Goal: Task Accomplishment & Management: Complete application form

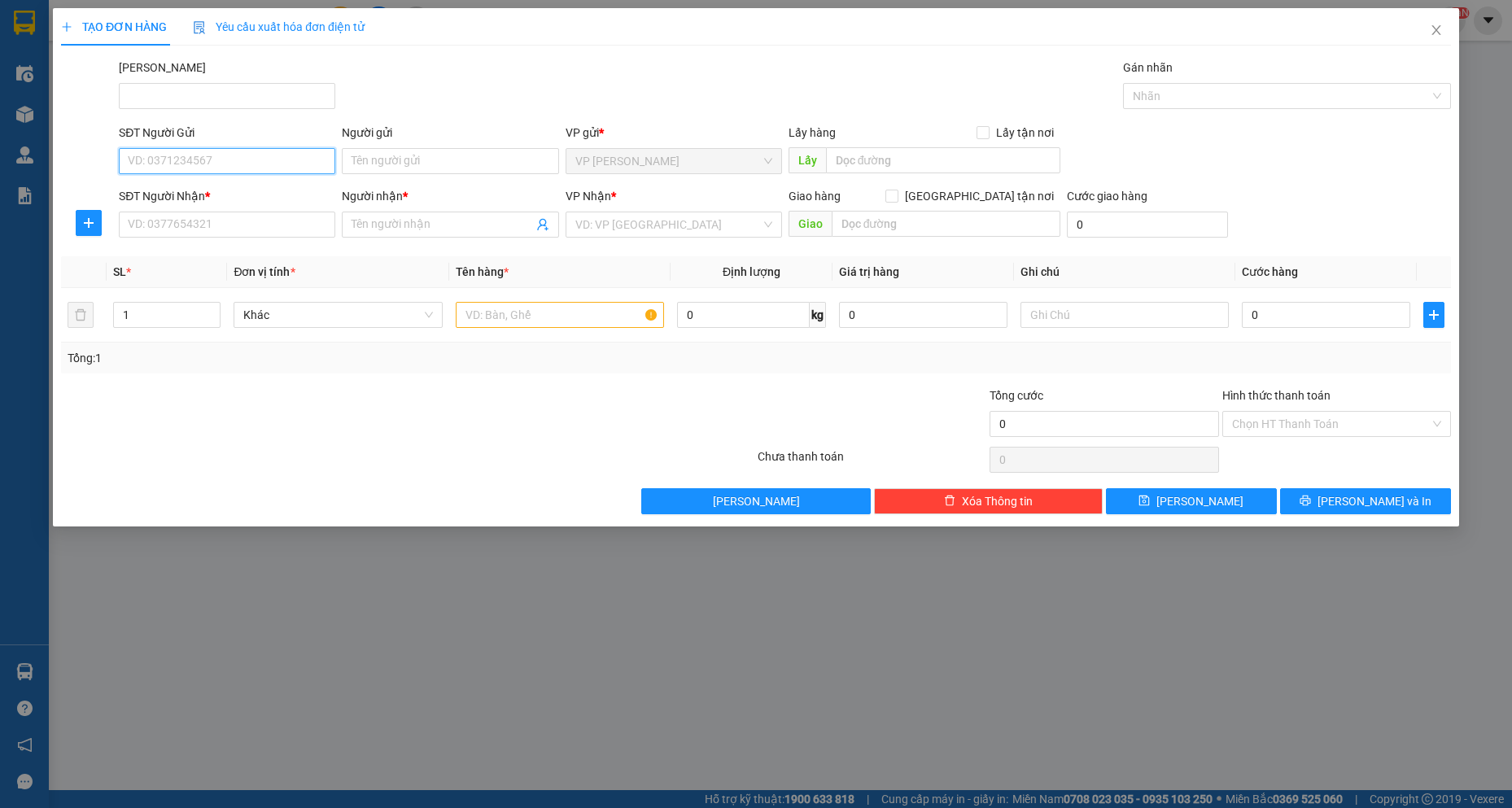
click at [241, 164] on input "SĐT Người Gửi" at bounding box center [227, 161] width 216 height 26
click at [215, 223] on div "0909838272 - THẮM" at bounding box center [227, 219] width 197 height 18
type input "0909838272"
type input "THẮM"
type input "0918210852"
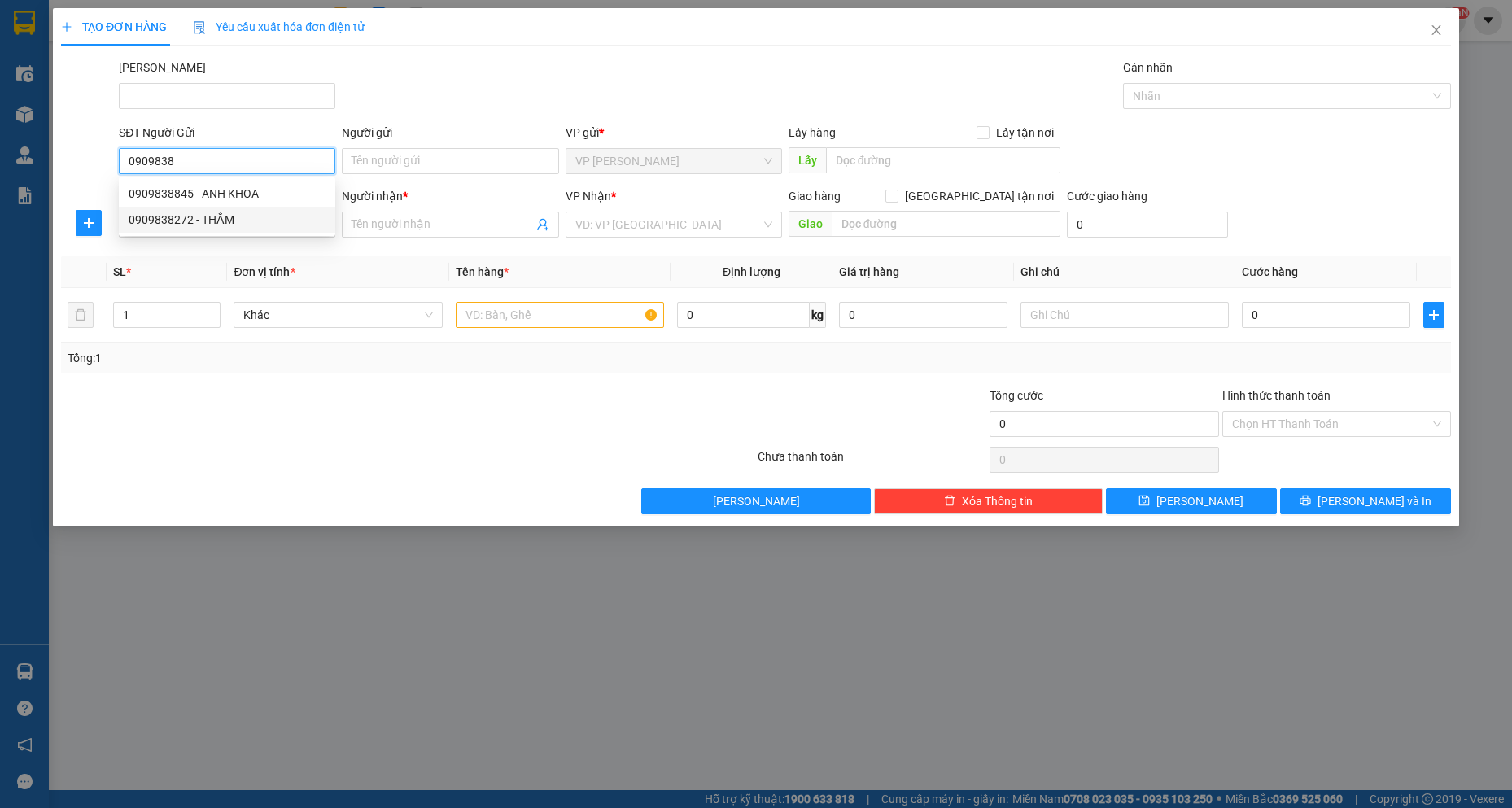
type input "THIÊN"
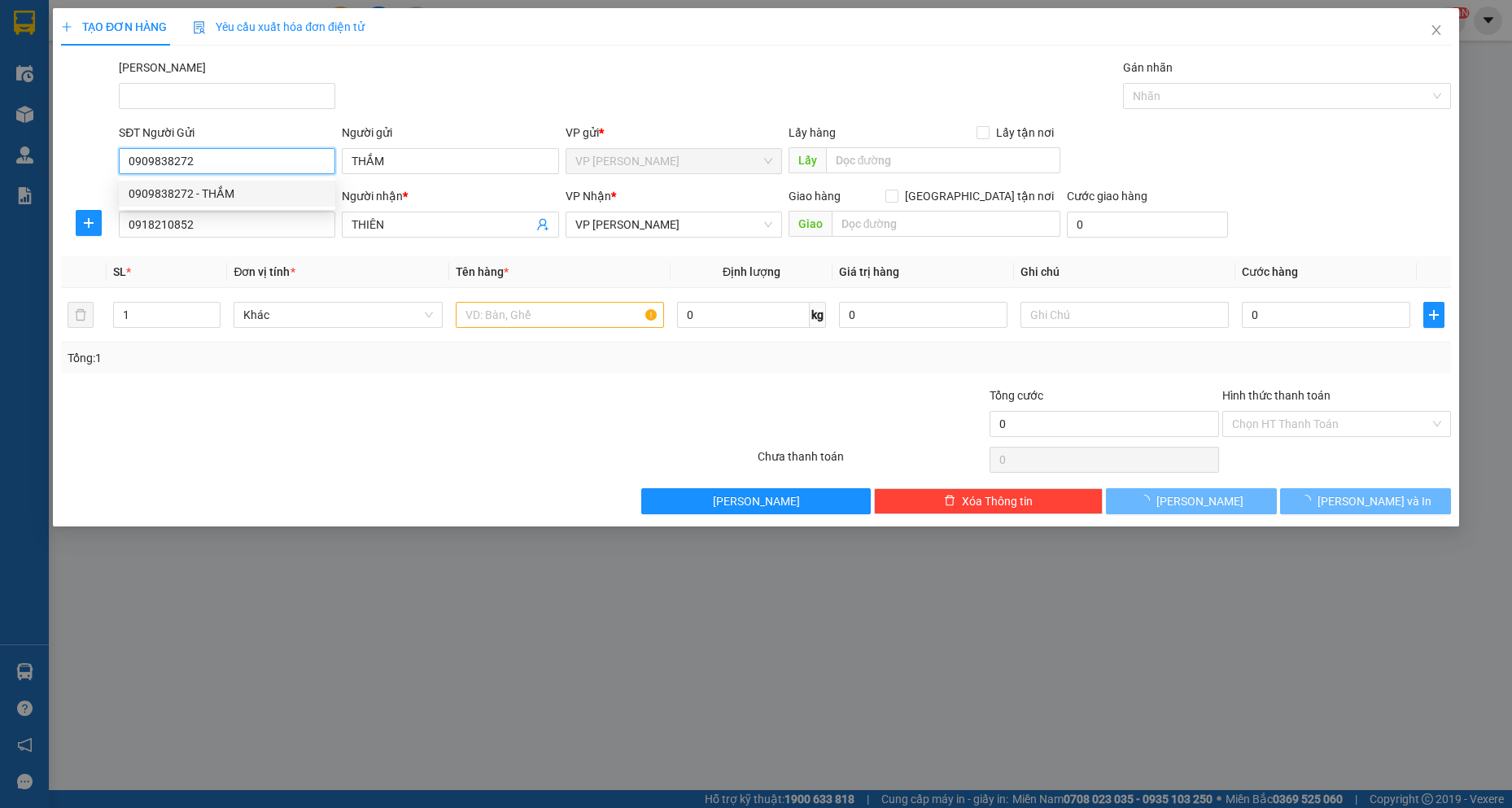
type input "30.000"
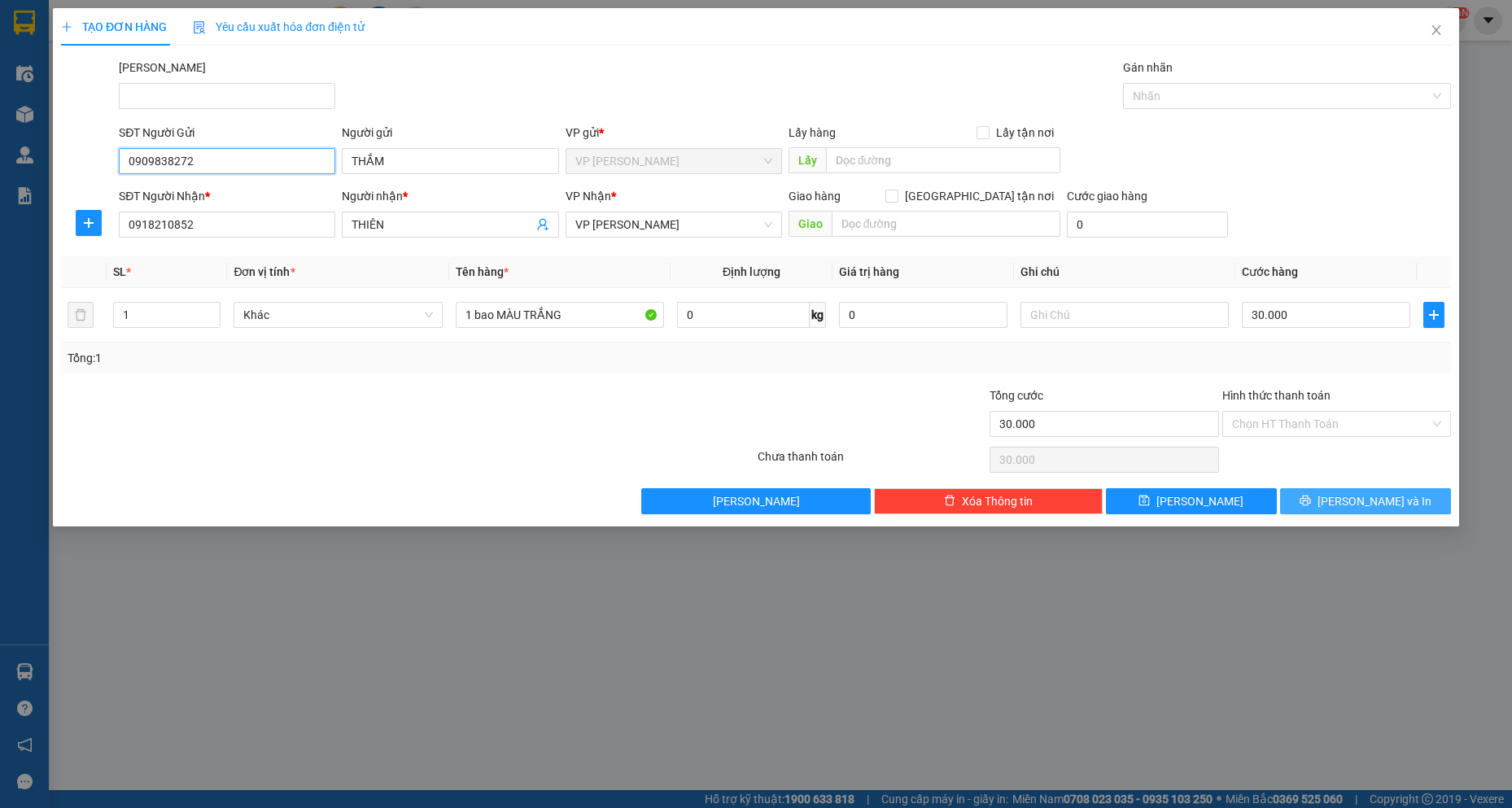
type input "0909838272"
click at [1343, 511] on button "[PERSON_NAME] và In" at bounding box center [1366, 501] width 171 height 26
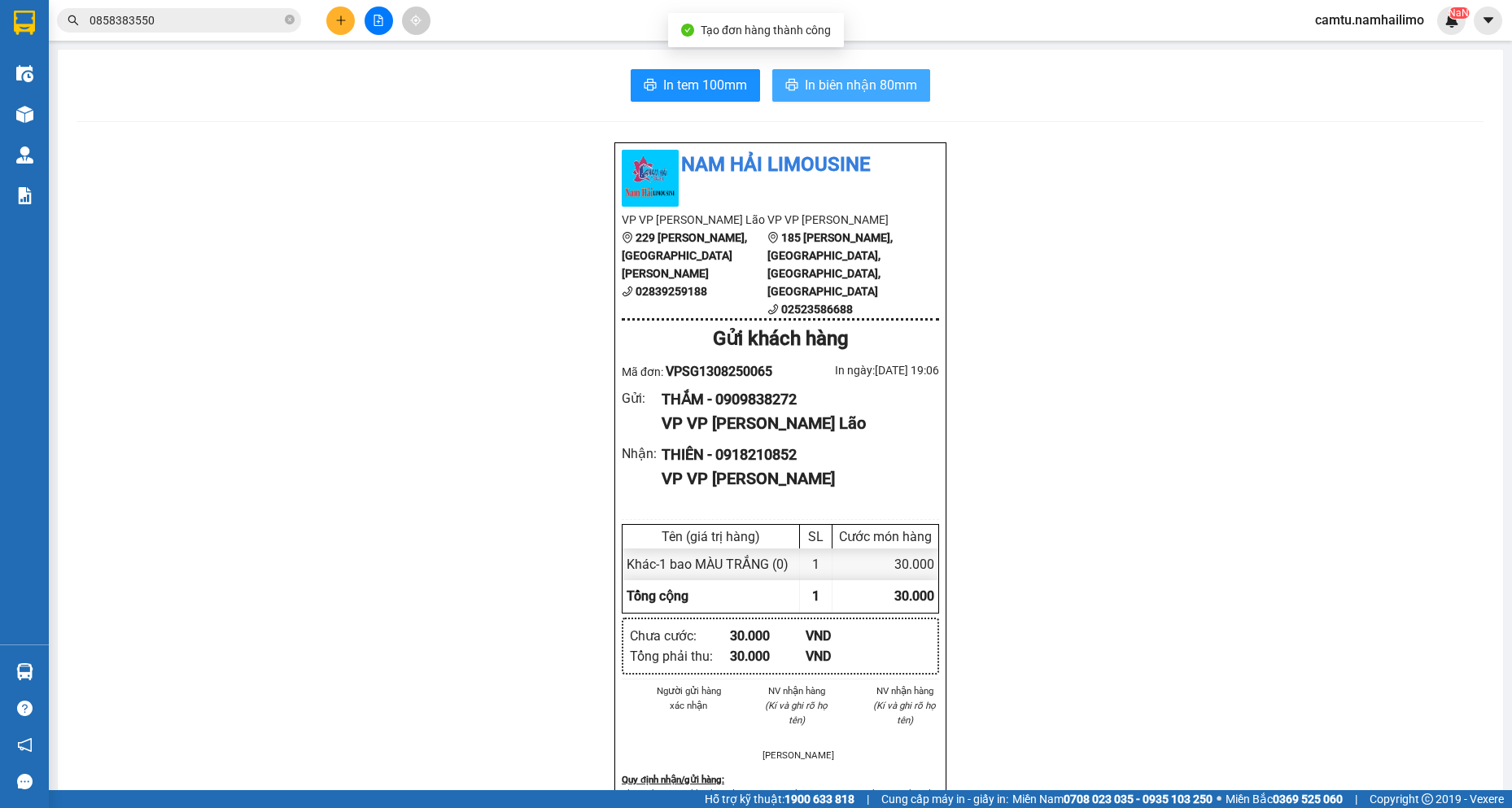
click at [806, 93] on span "In biên nhận 80mm" at bounding box center [861, 85] width 112 height 20
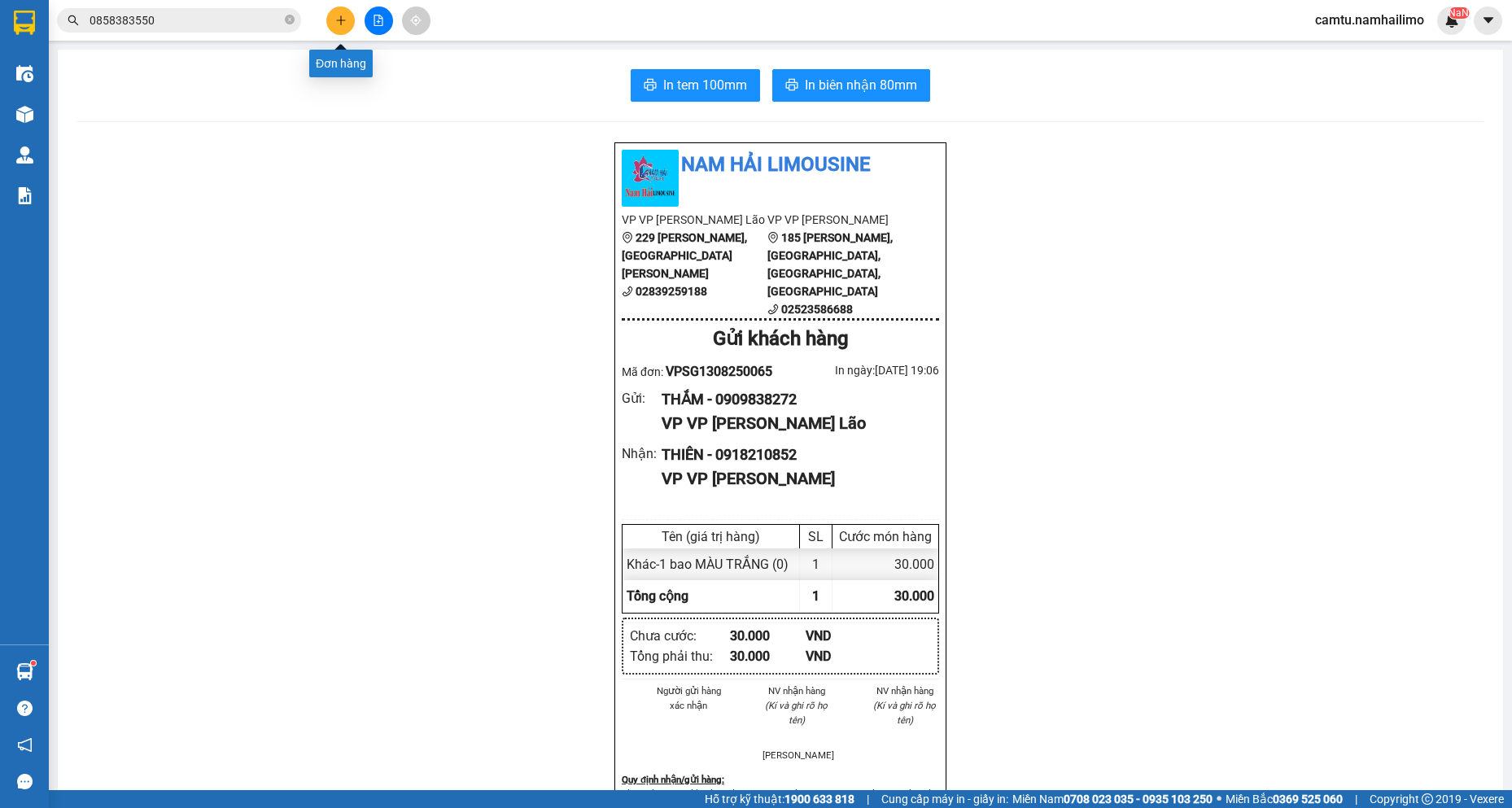
click at [339, 20] on icon "plus" at bounding box center [341, 19] width 9 height 1
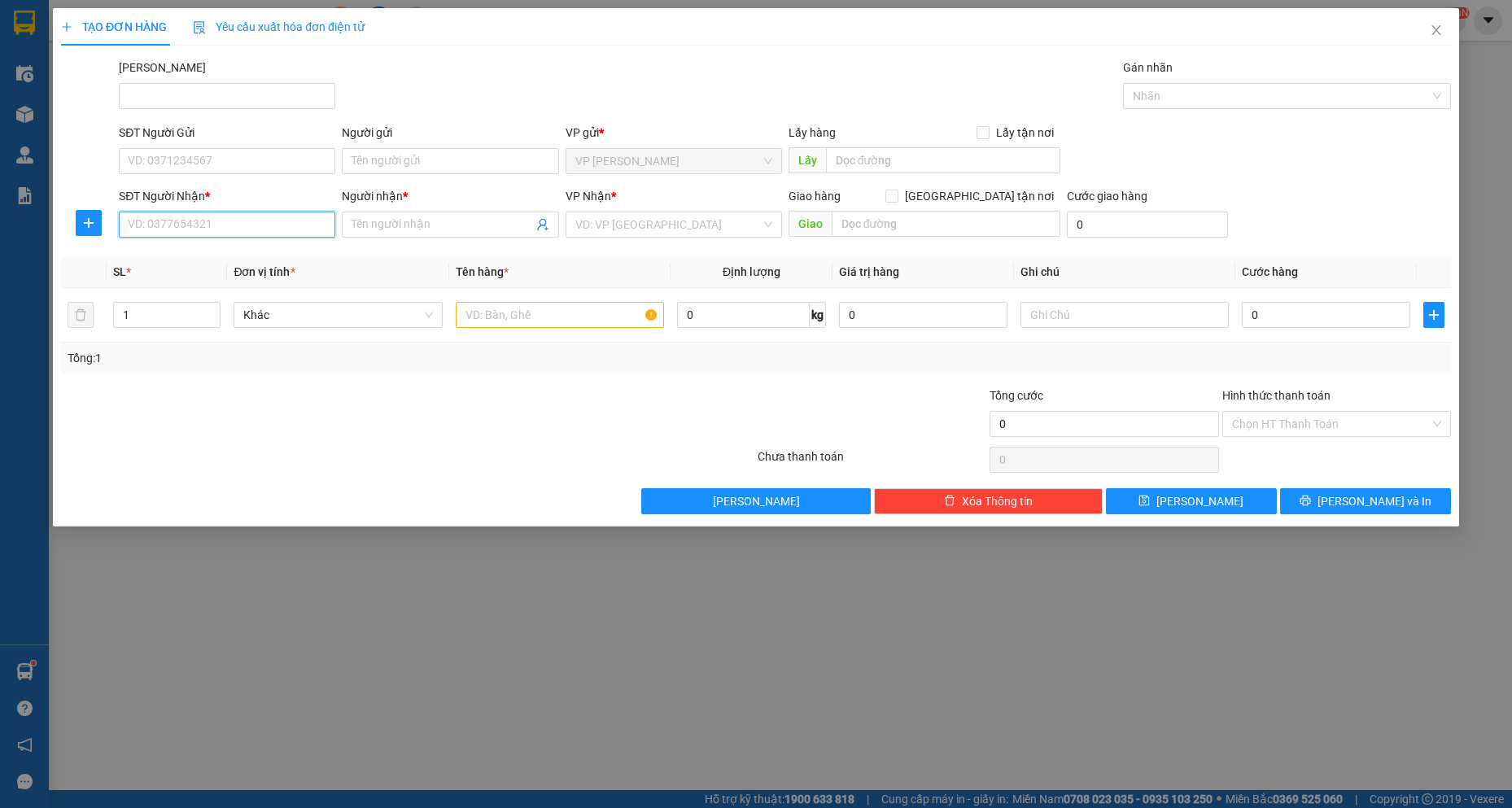
click at [229, 226] on input "SĐT Người Nhận *" at bounding box center [227, 225] width 216 height 26
click at [229, 226] on input "0916234846" at bounding box center [227, 225] width 216 height 26
click at [154, 228] on input "0916234846" at bounding box center [227, 225] width 216 height 26
click at [157, 223] on input "0916234846" at bounding box center [227, 225] width 216 height 26
drag, startPoint x: 178, startPoint y: 227, endPoint x: 193, endPoint y: 227, distance: 15.0
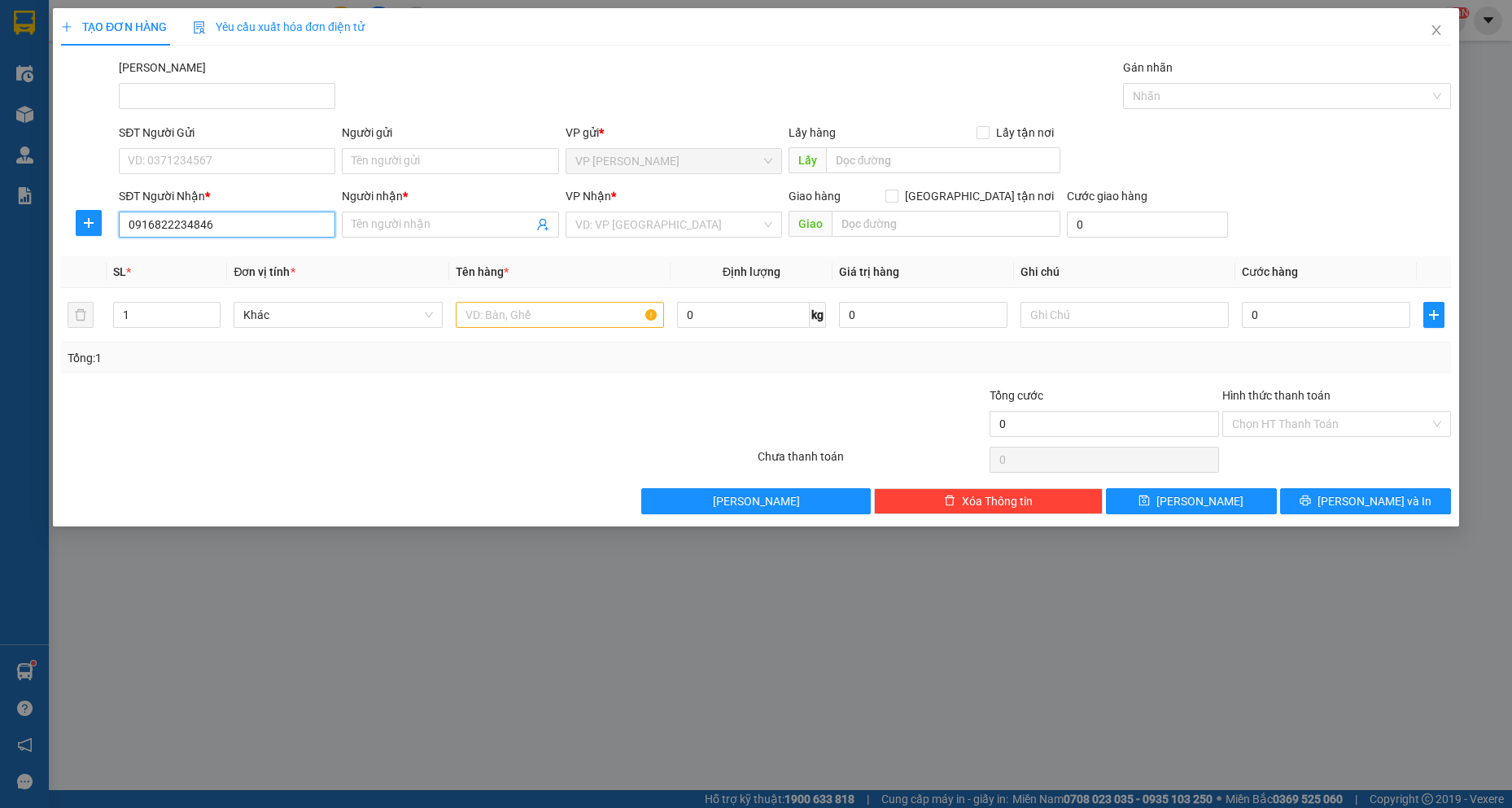
click at [193, 227] on input "0916822234846" at bounding box center [227, 225] width 216 height 26
click at [193, 227] on input "091682226" at bounding box center [227, 225] width 216 height 26
type input "0916822234"
click at [192, 246] on div "0916822234 - [PERSON_NAME]" at bounding box center [227, 257] width 216 height 26
type input "TUẤN"
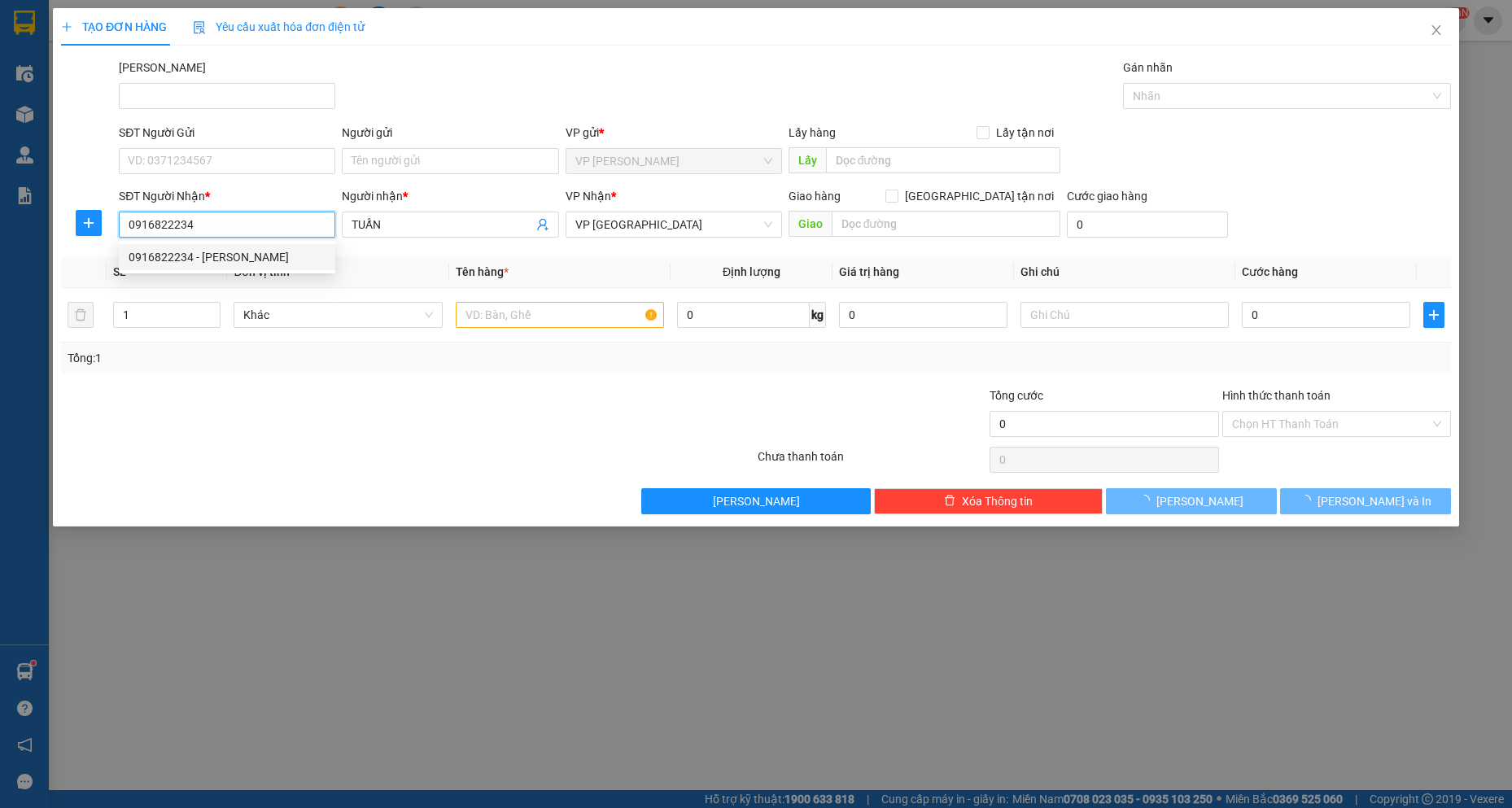
type input "20.000"
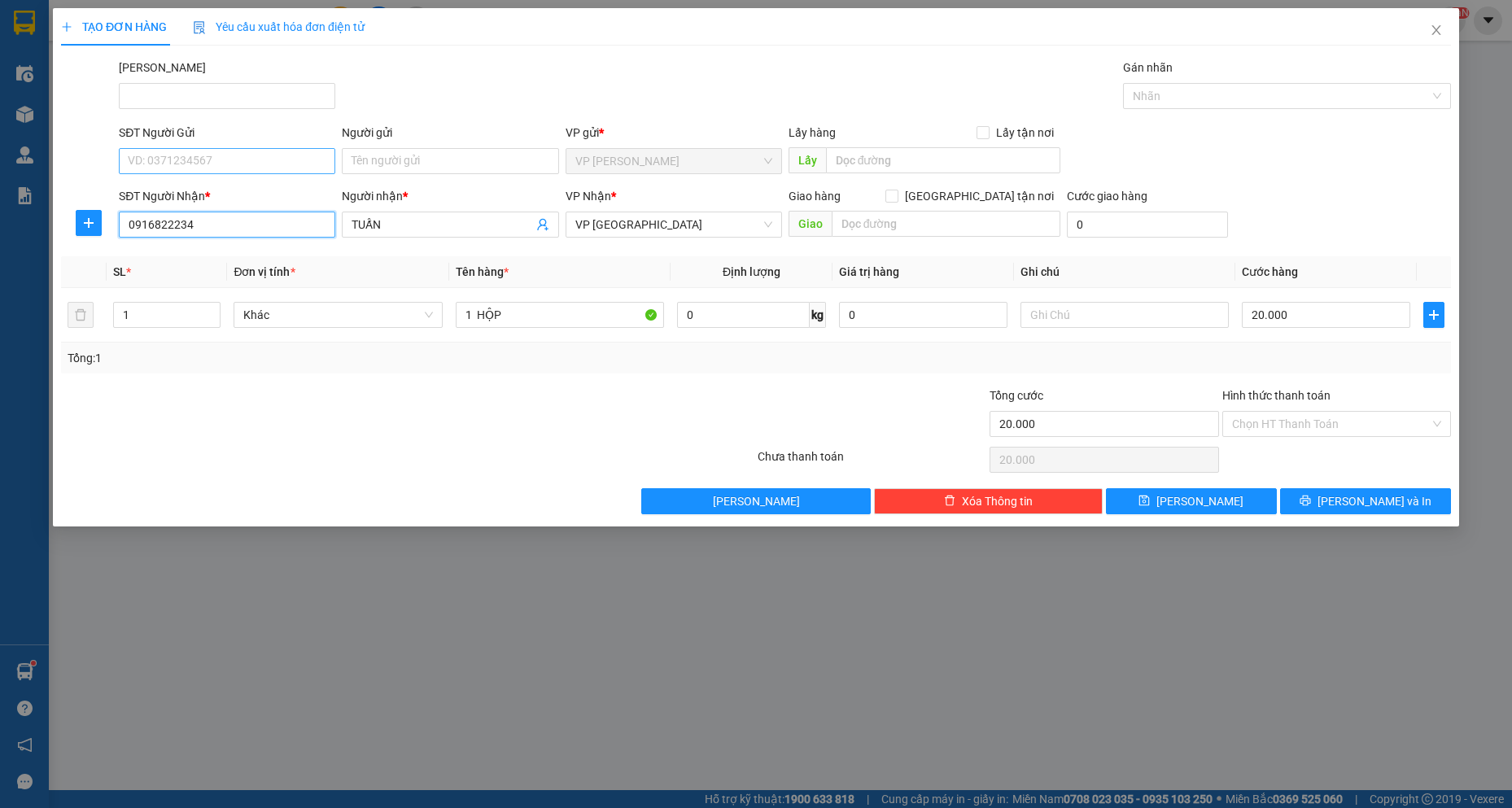
type input "0916822234"
click at [227, 152] on input "SĐT Người Gửi" at bounding box center [227, 161] width 216 height 26
click at [220, 216] on div "0964234846 - NOTTICA" at bounding box center [227, 219] width 197 height 18
type input "0964234846"
type input "NOTTICA"
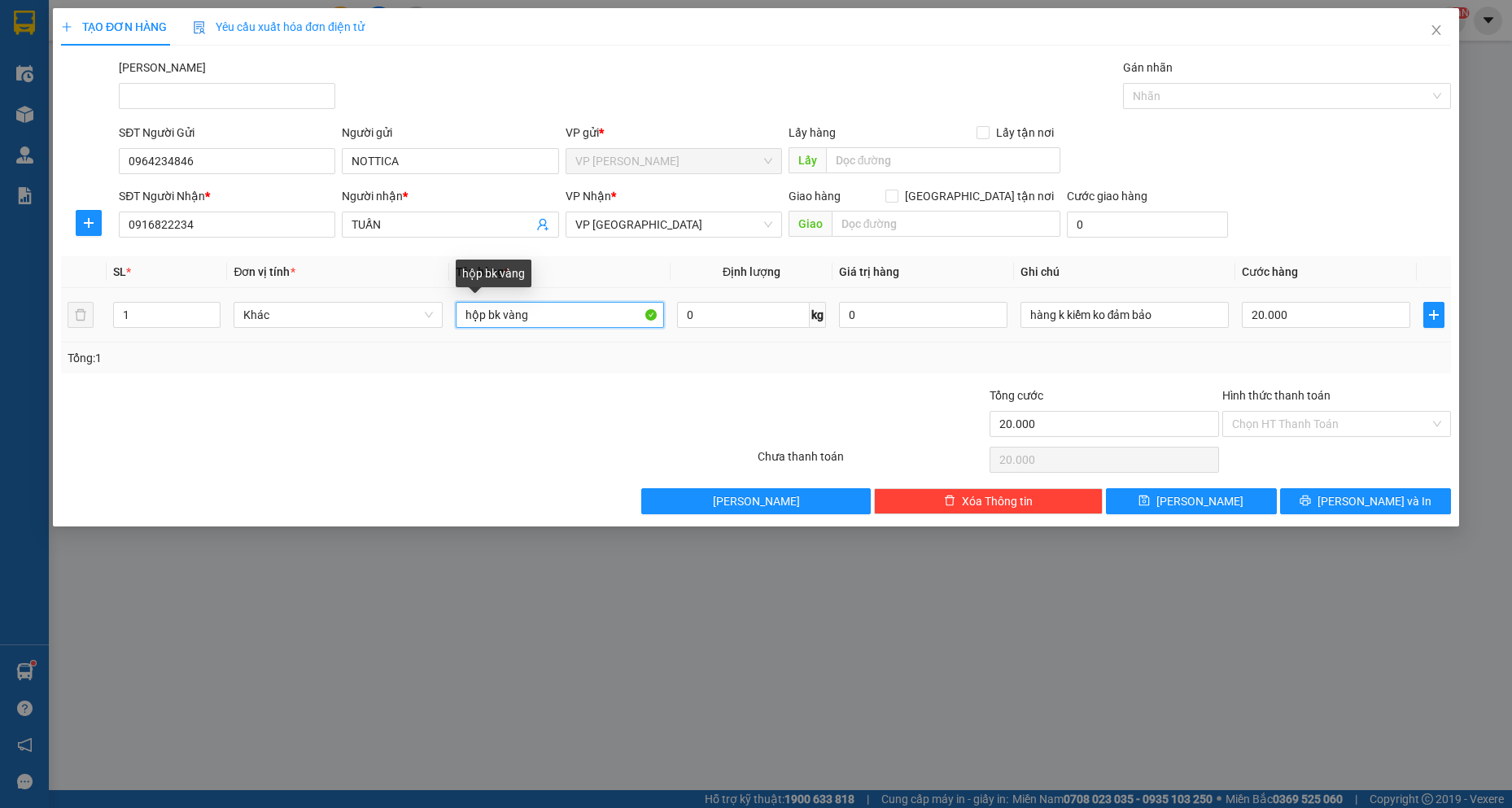
click at [487, 310] on input "hộp bk vàng" at bounding box center [560, 315] width 209 height 26
drag, startPoint x: 528, startPoint y: 316, endPoint x: 605, endPoint y: 318, distance: 77.0
click at [605, 318] on input "hộp ĐỎ bk vàng" at bounding box center [560, 315] width 209 height 26
type input "hộp ĐỎ bk"
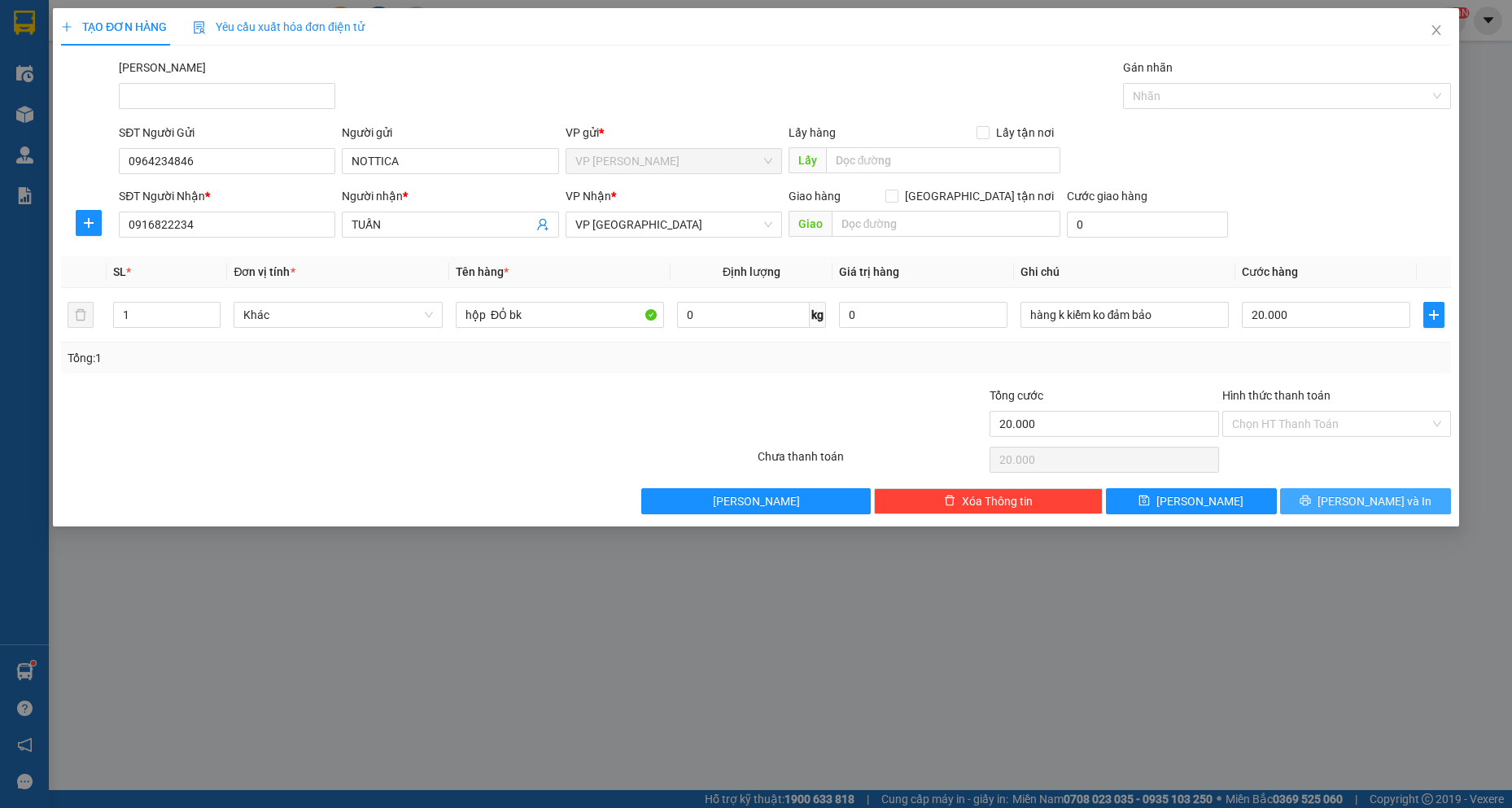
click at [1371, 497] on span "[PERSON_NAME] và In" at bounding box center [1374, 501] width 114 height 18
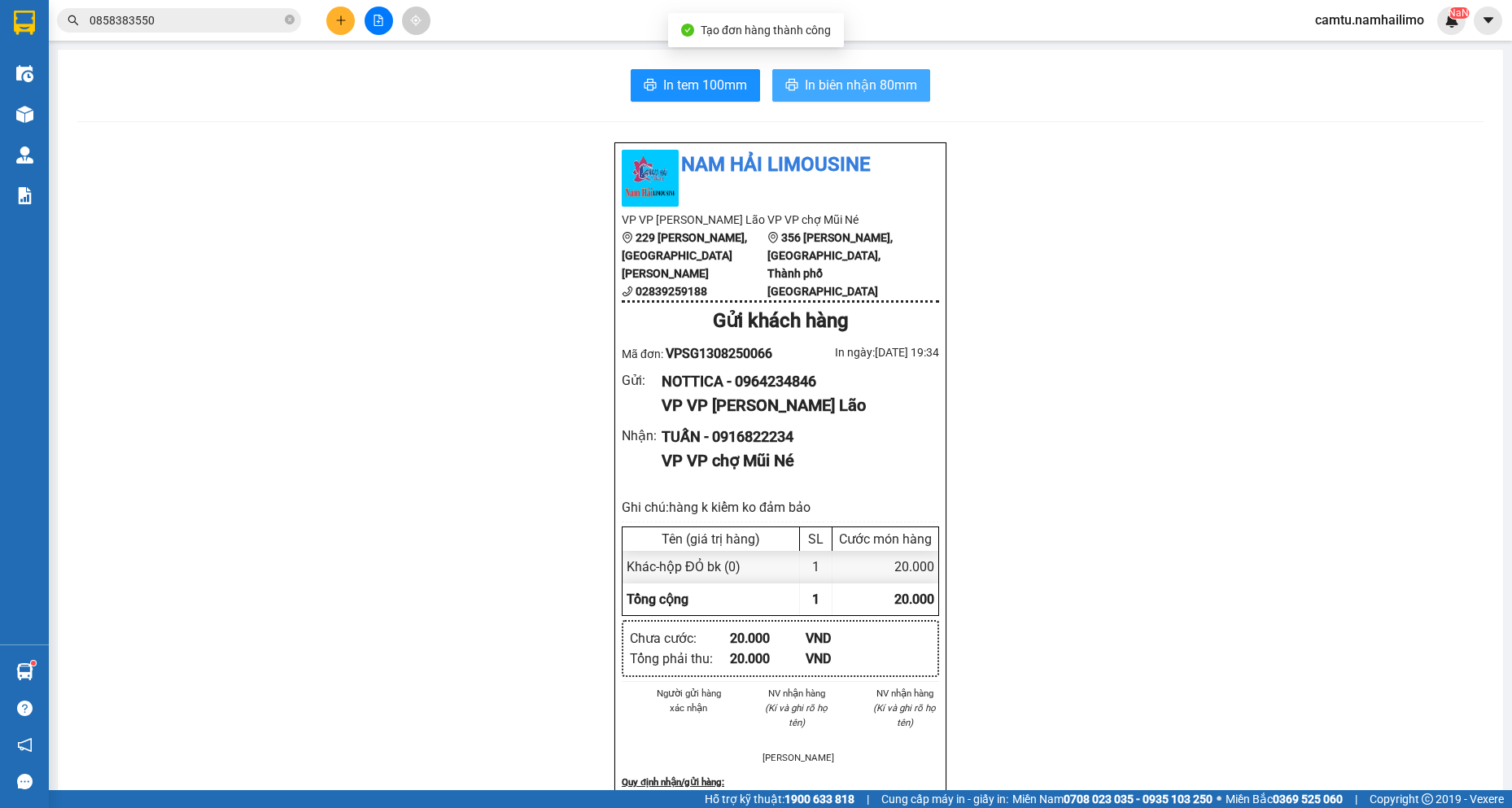
click at [849, 74] on button "In biên nhận 80mm" at bounding box center [850, 85] width 157 height 32
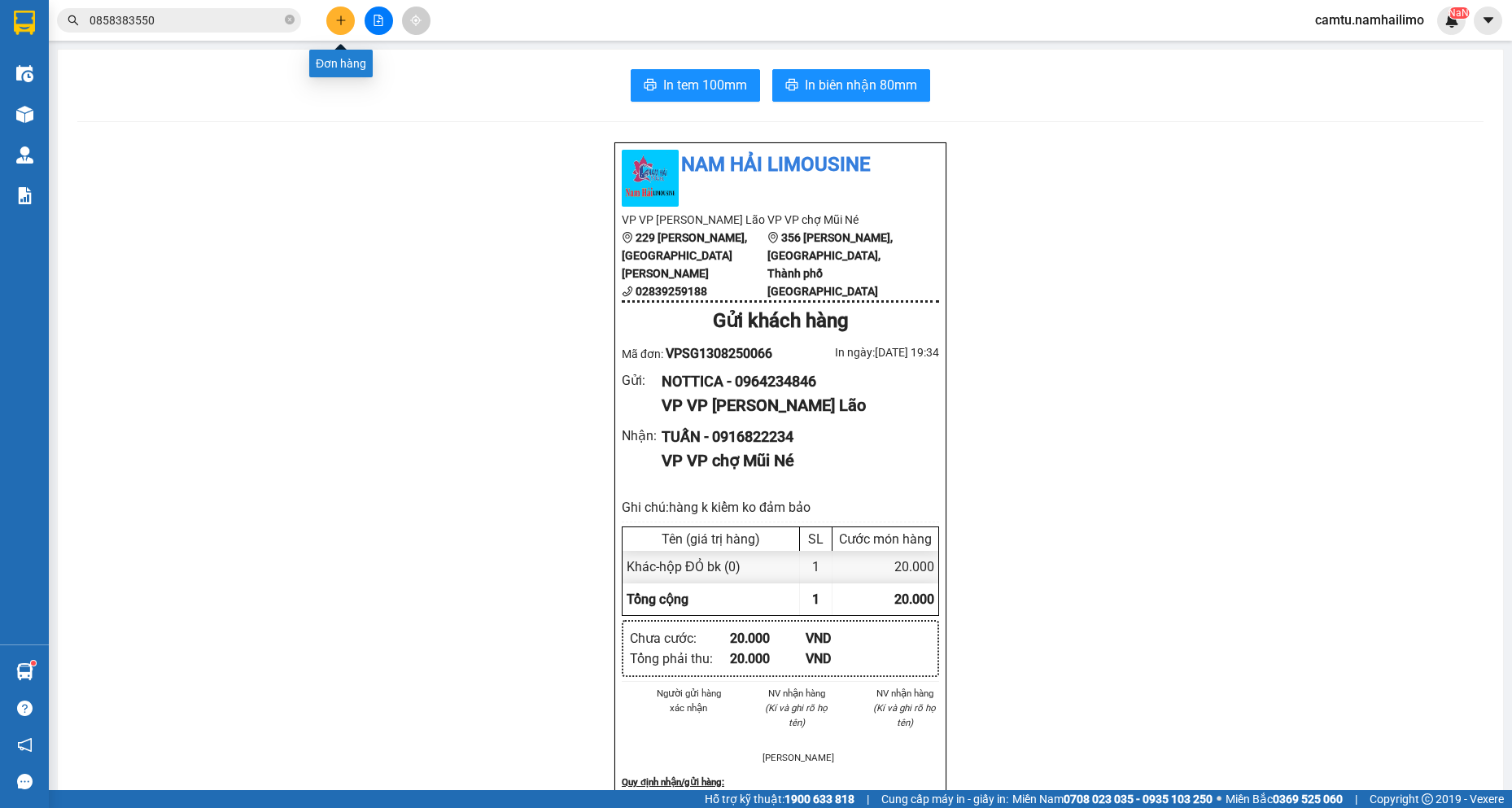
click at [342, 29] on button at bounding box center [340, 20] width 29 height 29
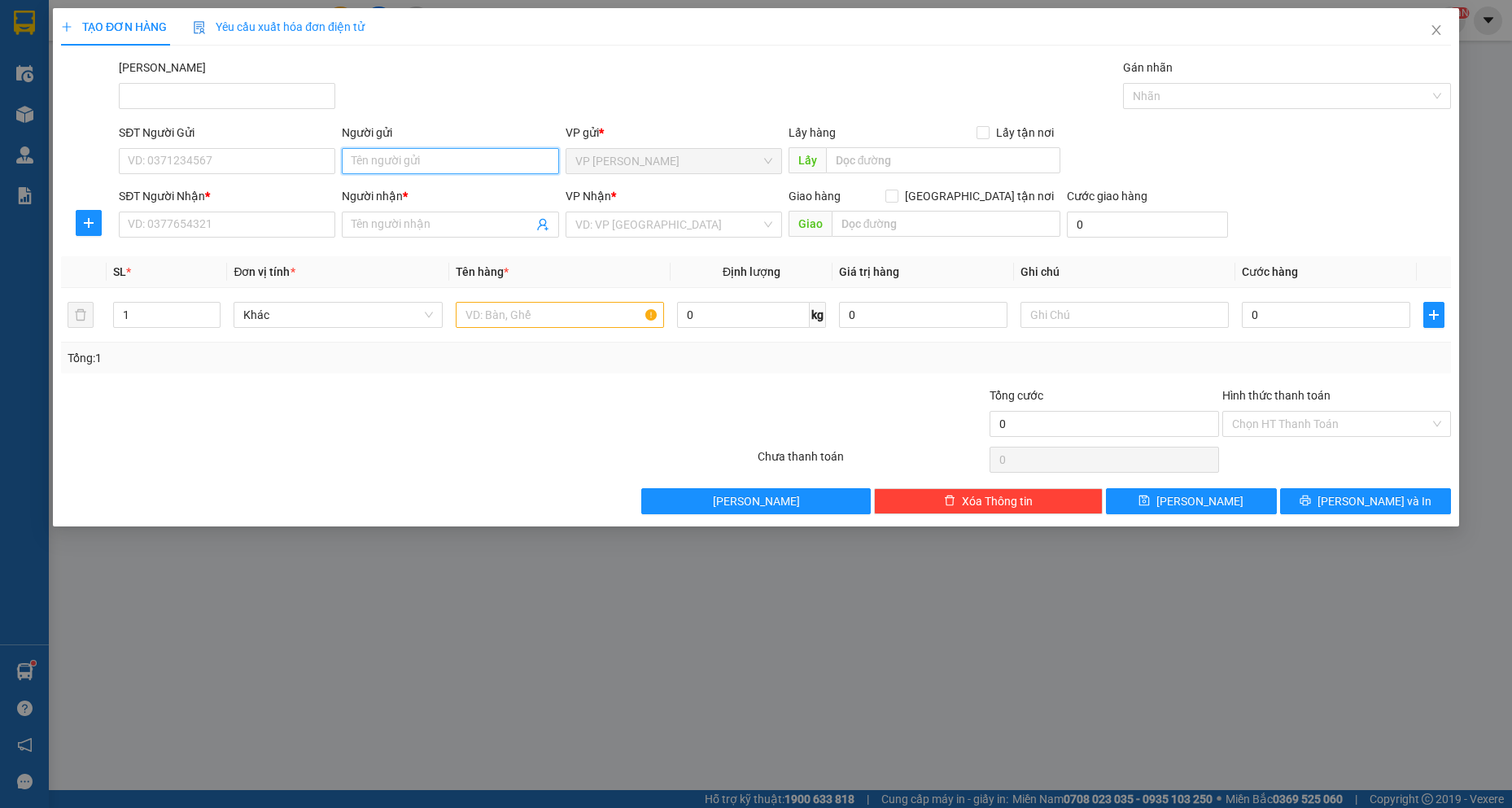
click at [406, 170] on input "Người gửi" at bounding box center [449, 161] width 216 height 26
click at [440, 155] on input "CHÚ TƯ REAL" at bounding box center [449, 161] width 216 height 26
click at [414, 163] on input "CHÚ TƯ REAL" at bounding box center [449, 161] width 216 height 26
type input "CHÚ TƯ REAL"
click at [290, 163] on input "SĐT Người Gửi" at bounding box center [227, 161] width 216 height 26
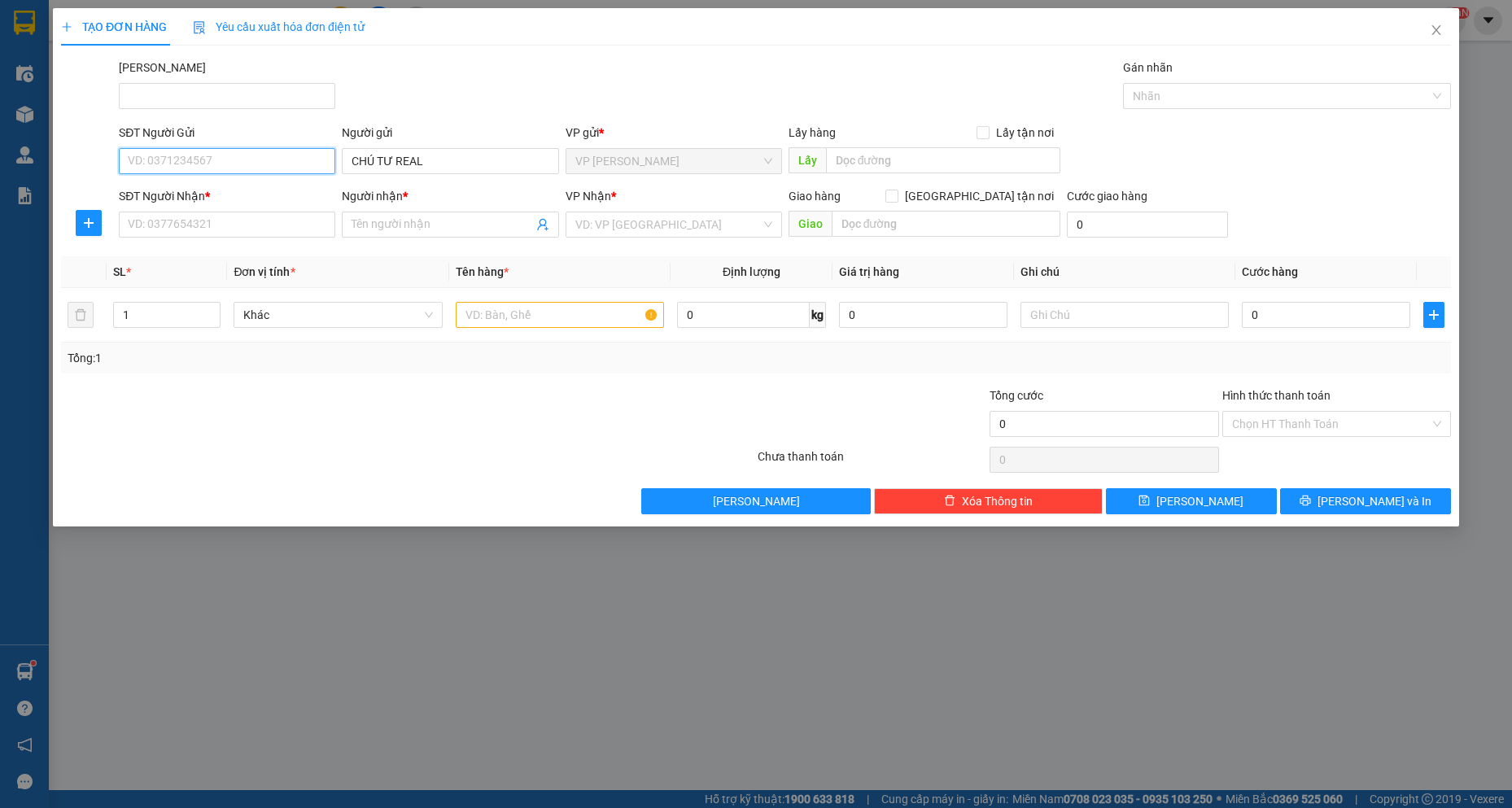
click at [290, 163] on input "SĐT Người Gửi" at bounding box center [227, 161] width 216 height 26
click at [212, 158] on input "SĐT Người Gửi" at bounding box center [227, 161] width 216 height 26
click at [221, 197] on div "0396584689 - chú tư" at bounding box center [227, 193] width 197 height 18
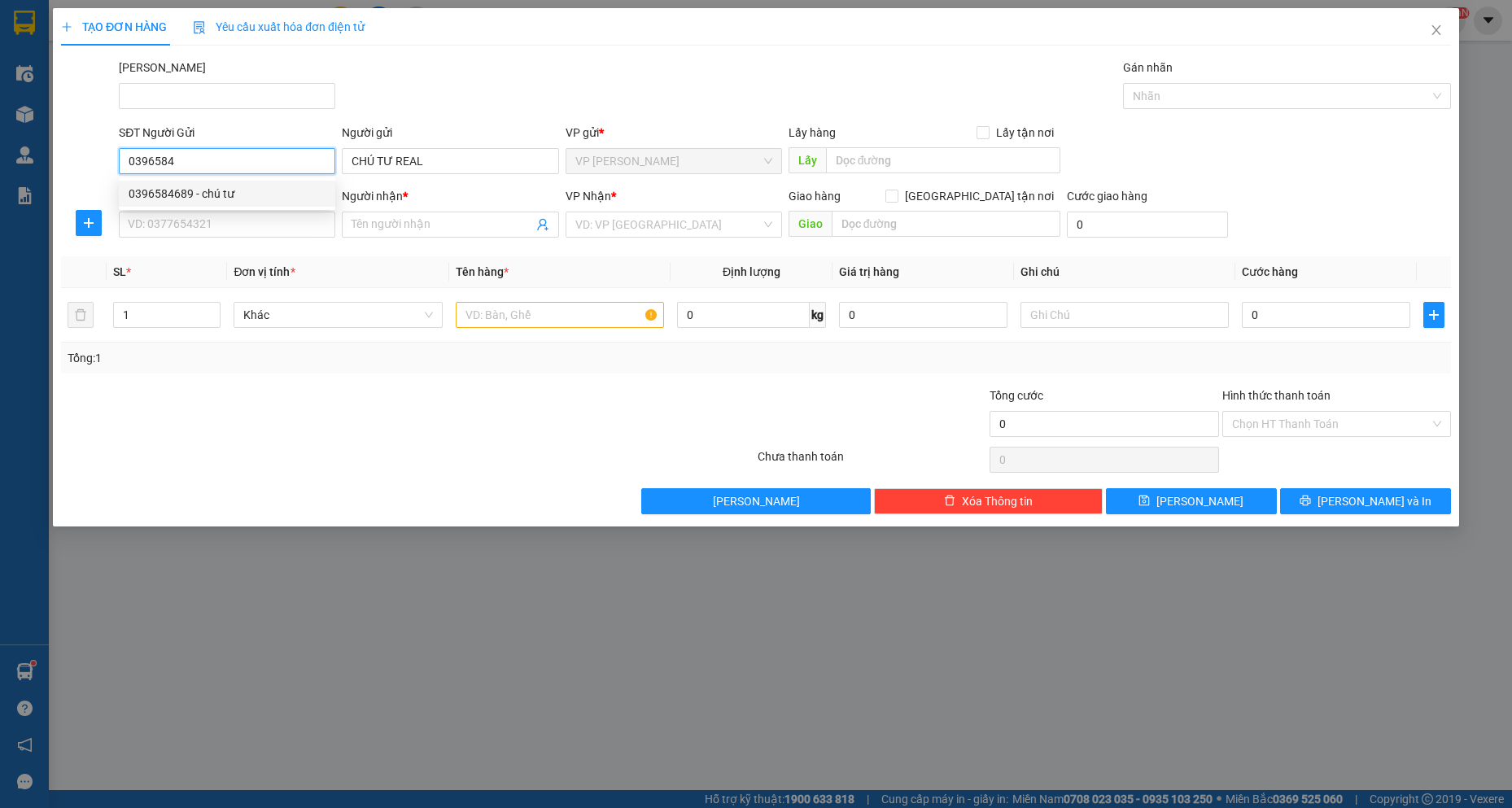
type input "0396584689"
type input "chú tư"
type input "0396584689"
type input "chú tư"
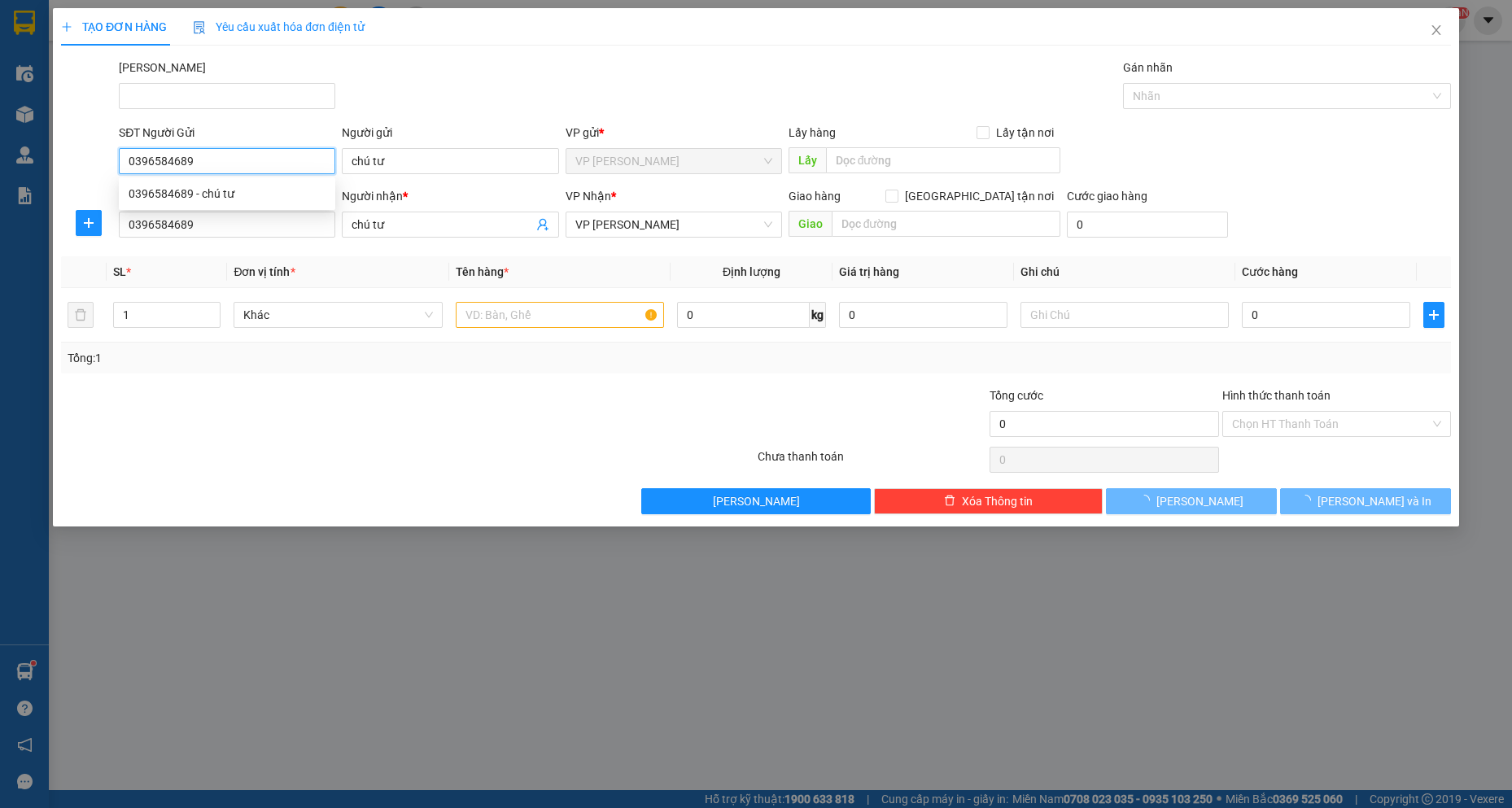
type input "30.000"
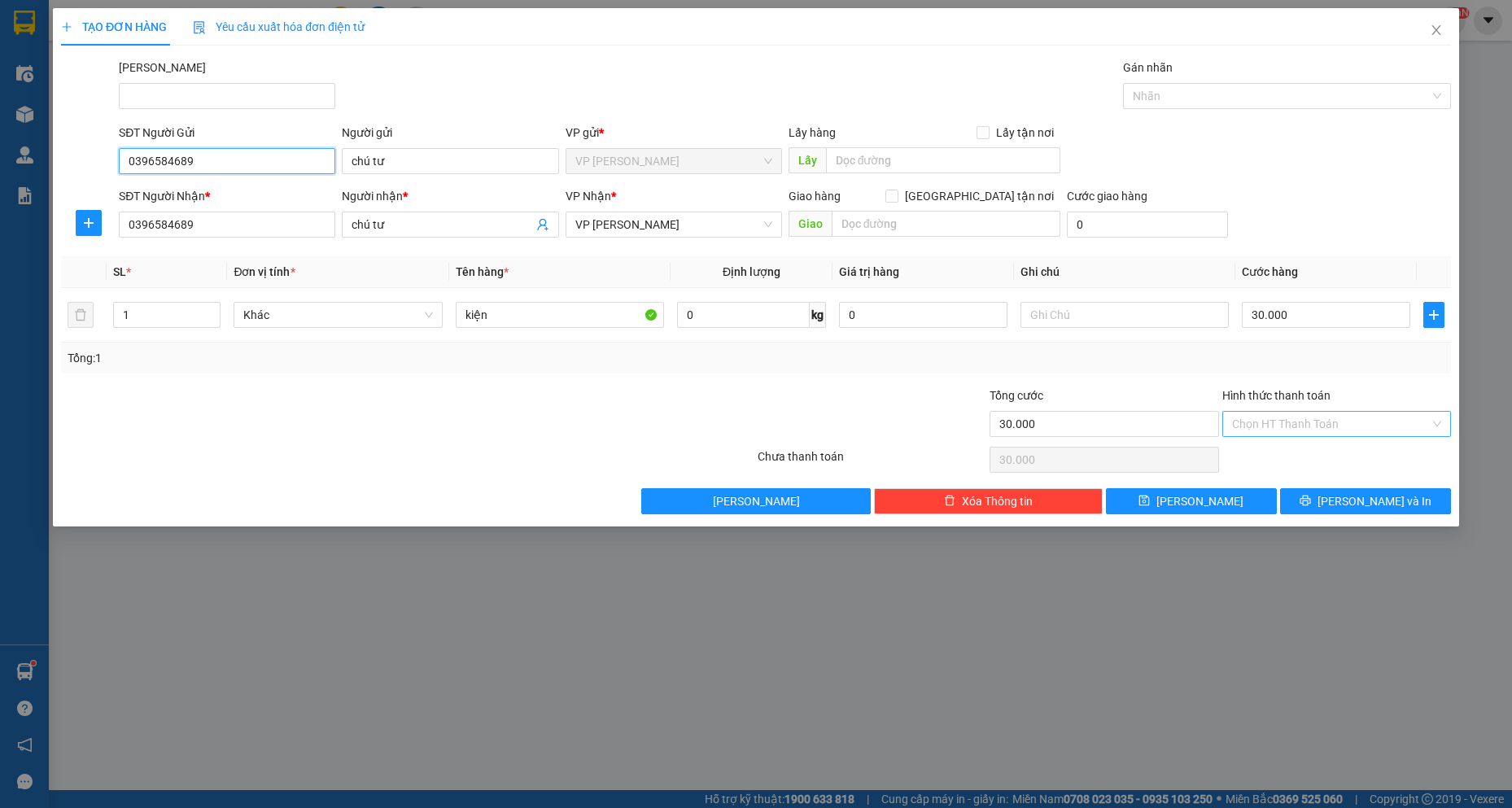
type input "0396584689"
click at [1319, 427] on input "Hình thức thanh toán" at bounding box center [1331, 424] width 198 height 25
click at [1320, 470] on div "Transit Pickup Surcharge Ids Transit Deliver Surcharge Ids Transit Deliver Surc…" at bounding box center [755, 287] width 1390 height 456
click at [1331, 497] on button "[PERSON_NAME] và In" at bounding box center [1366, 501] width 171 height 26
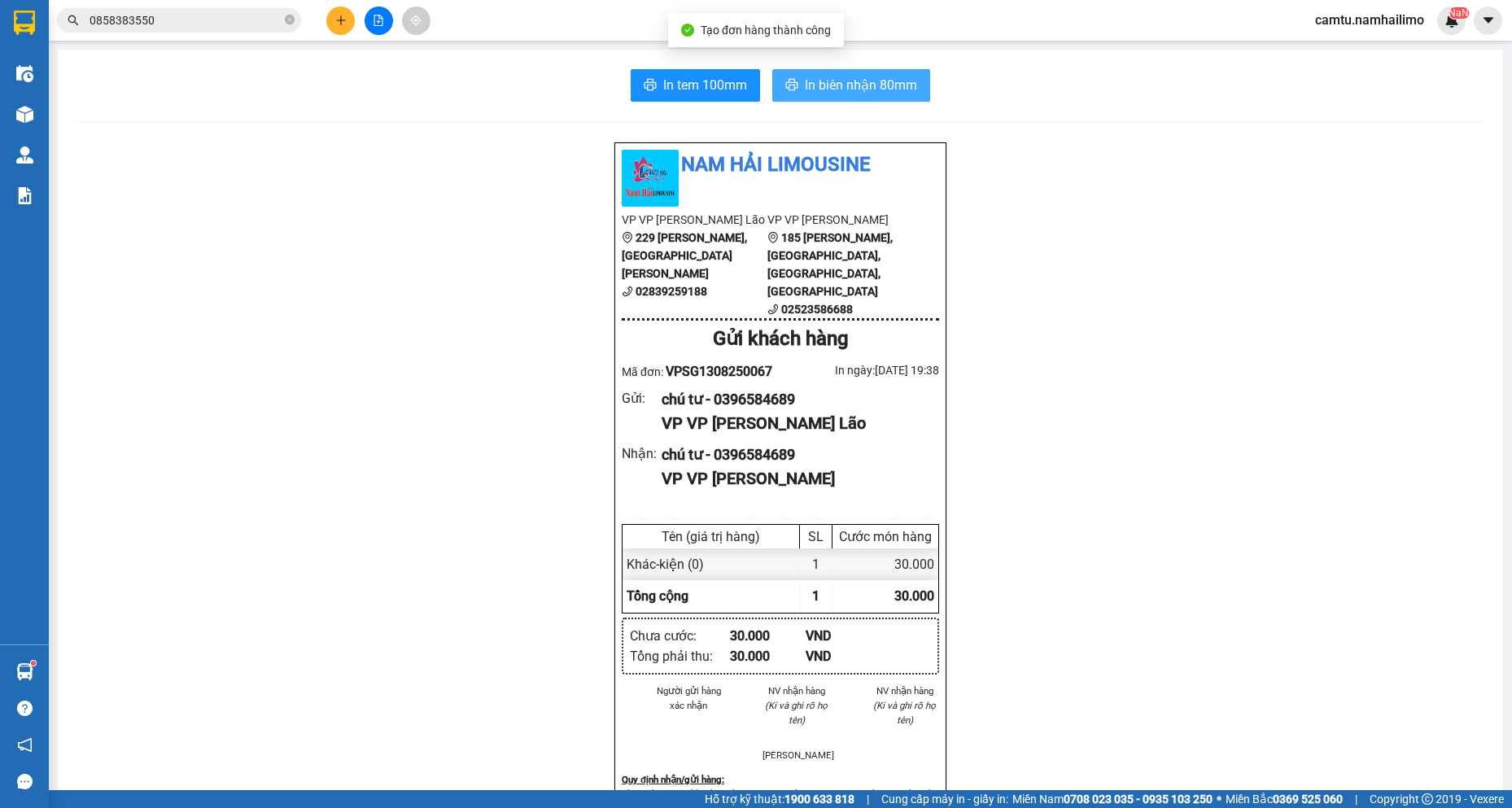
click at [841, 90] on span "In biên nhận 80mm" at bounding box center [861, 85] width 112 height 20
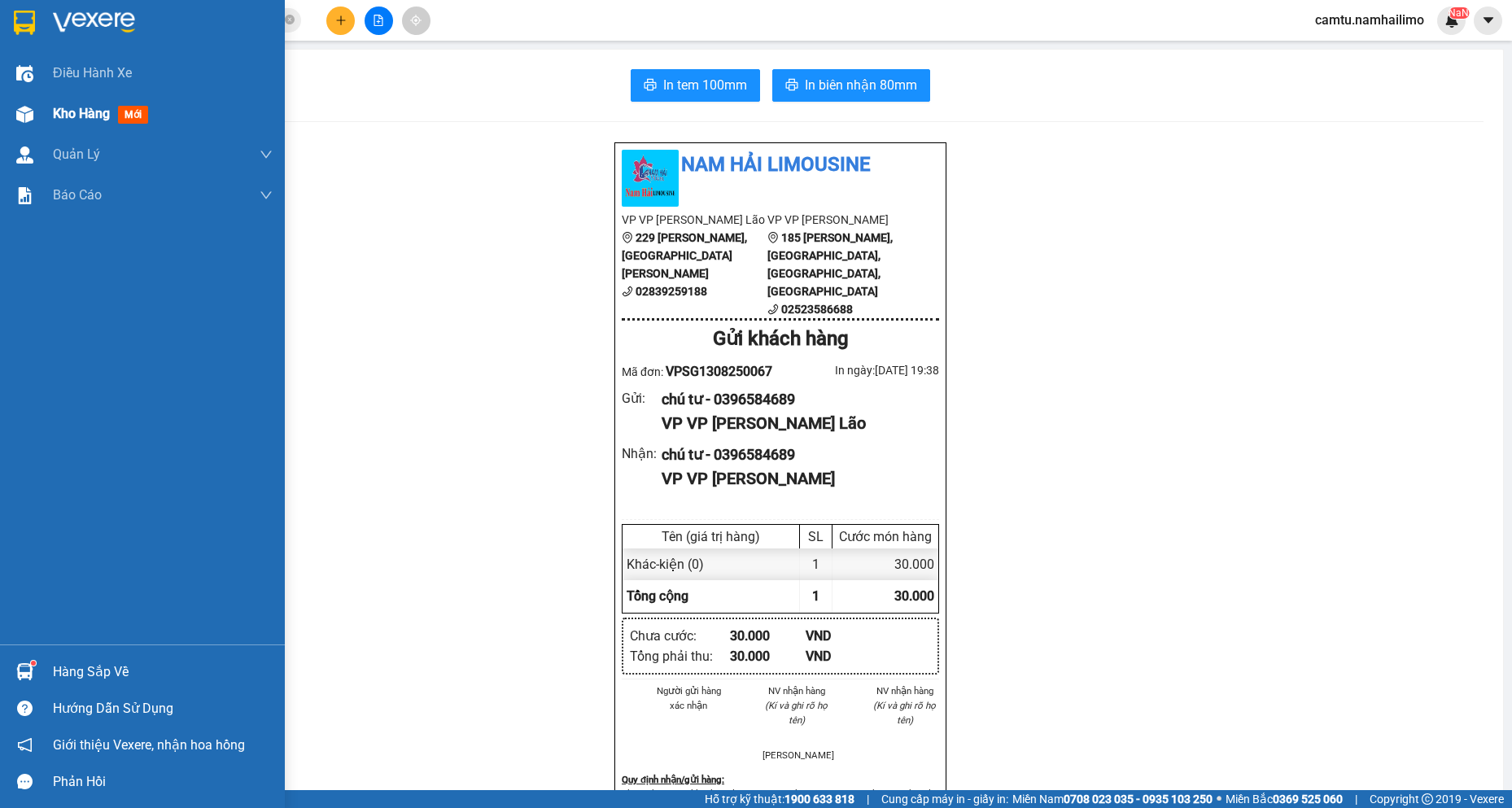
click at [30, 115] on img at bounding box center [25, 114] width 17 height 18
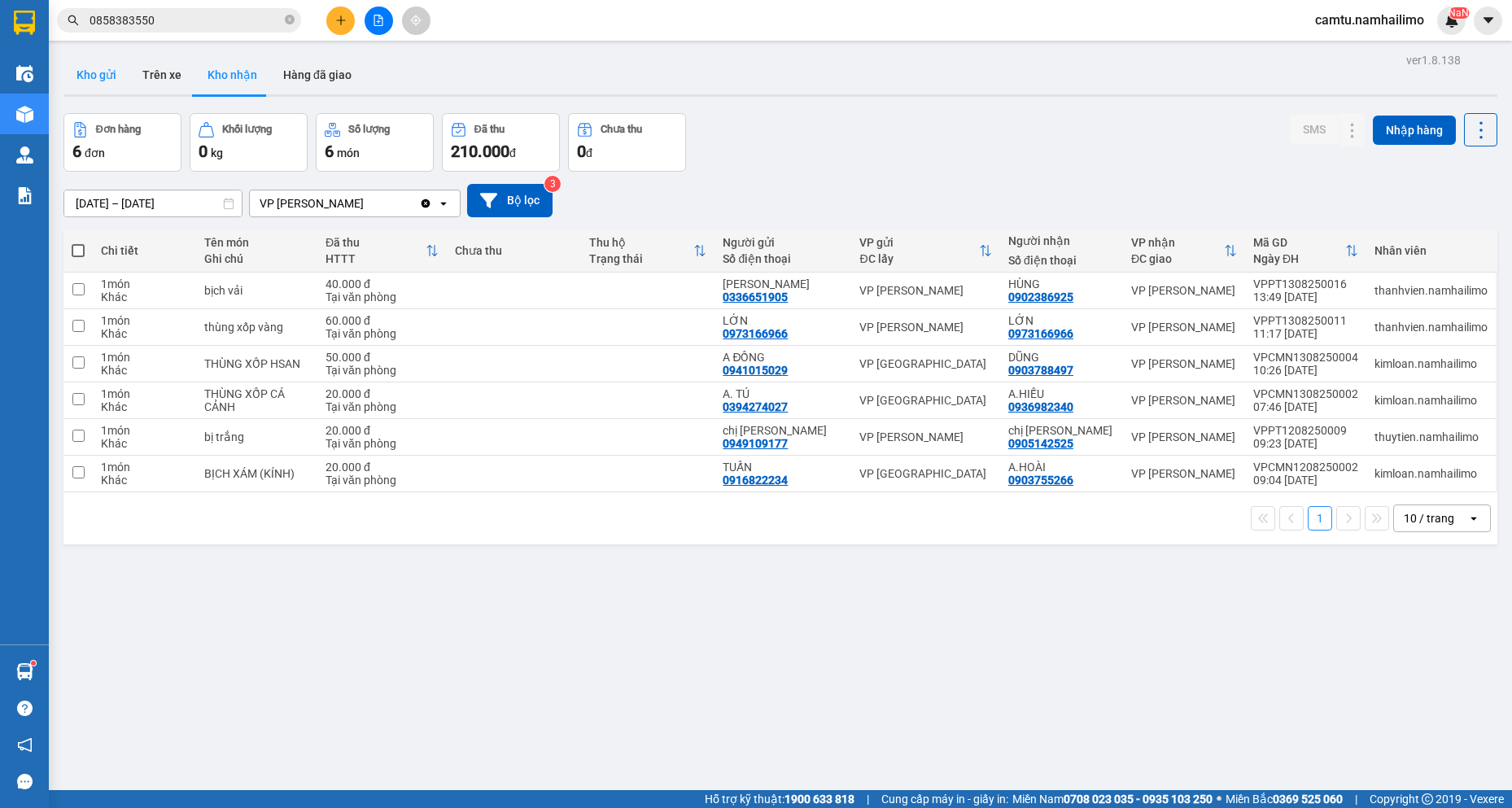
click at [101, 74] on button "Kho gửi" at bounding box center [97, 75] width 66 height 39
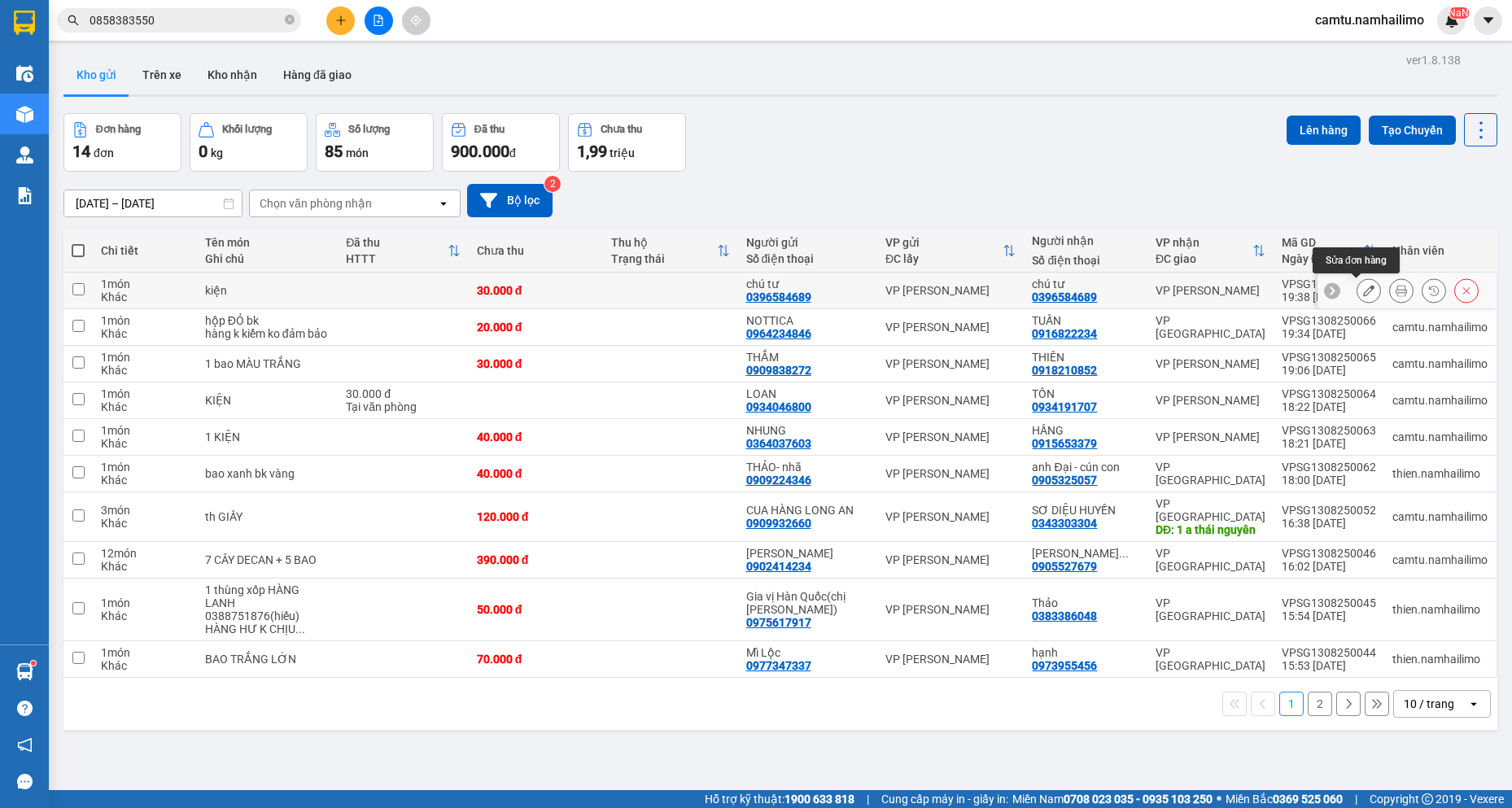
click at [1364, 293] on button at bounding box center [1368, 290] width 23 height 29
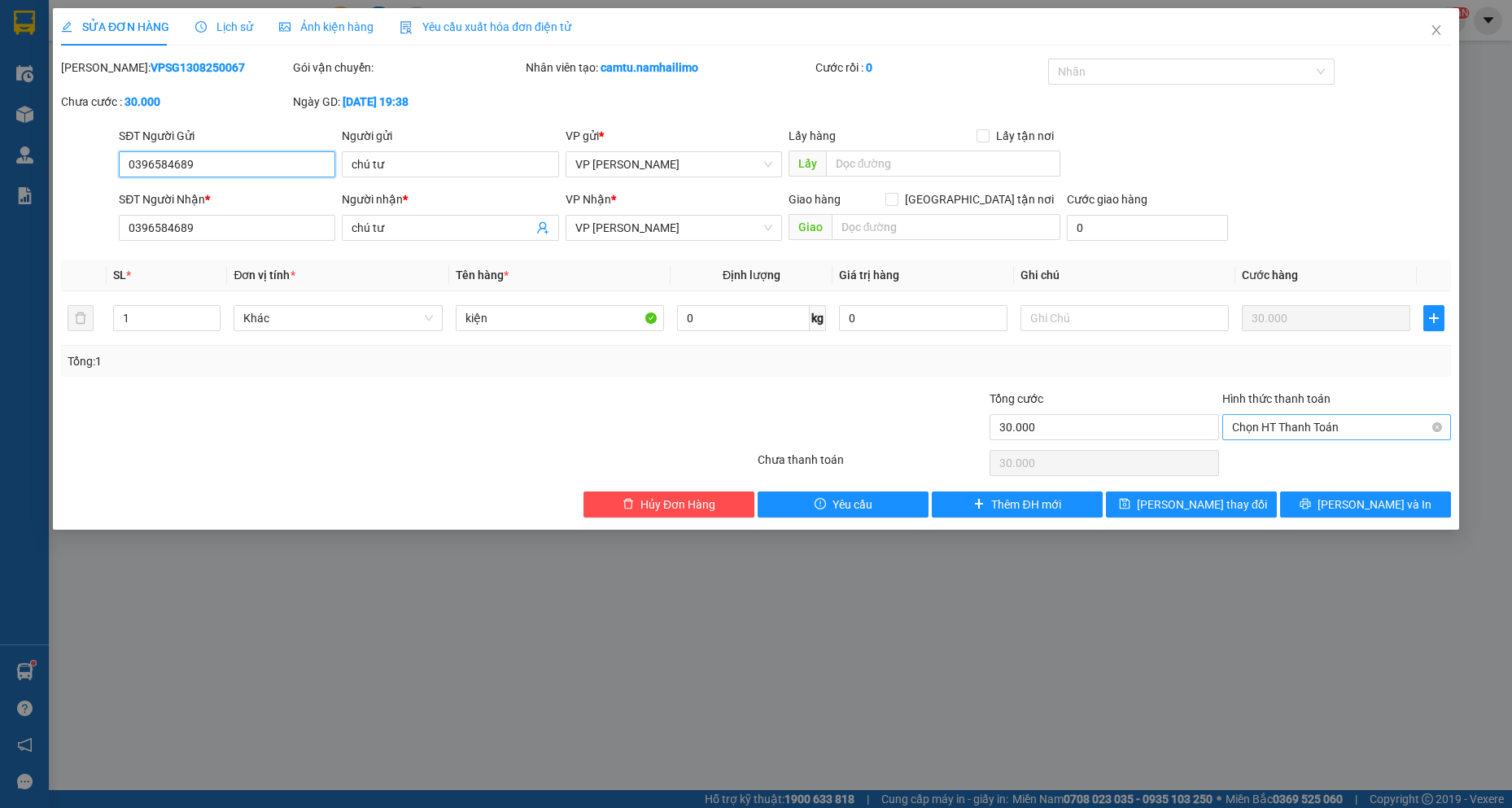
click at [1302, 416] on span "Chọn HT Thanh Toán" at bounding box center [1336, 427] width 209 height 25
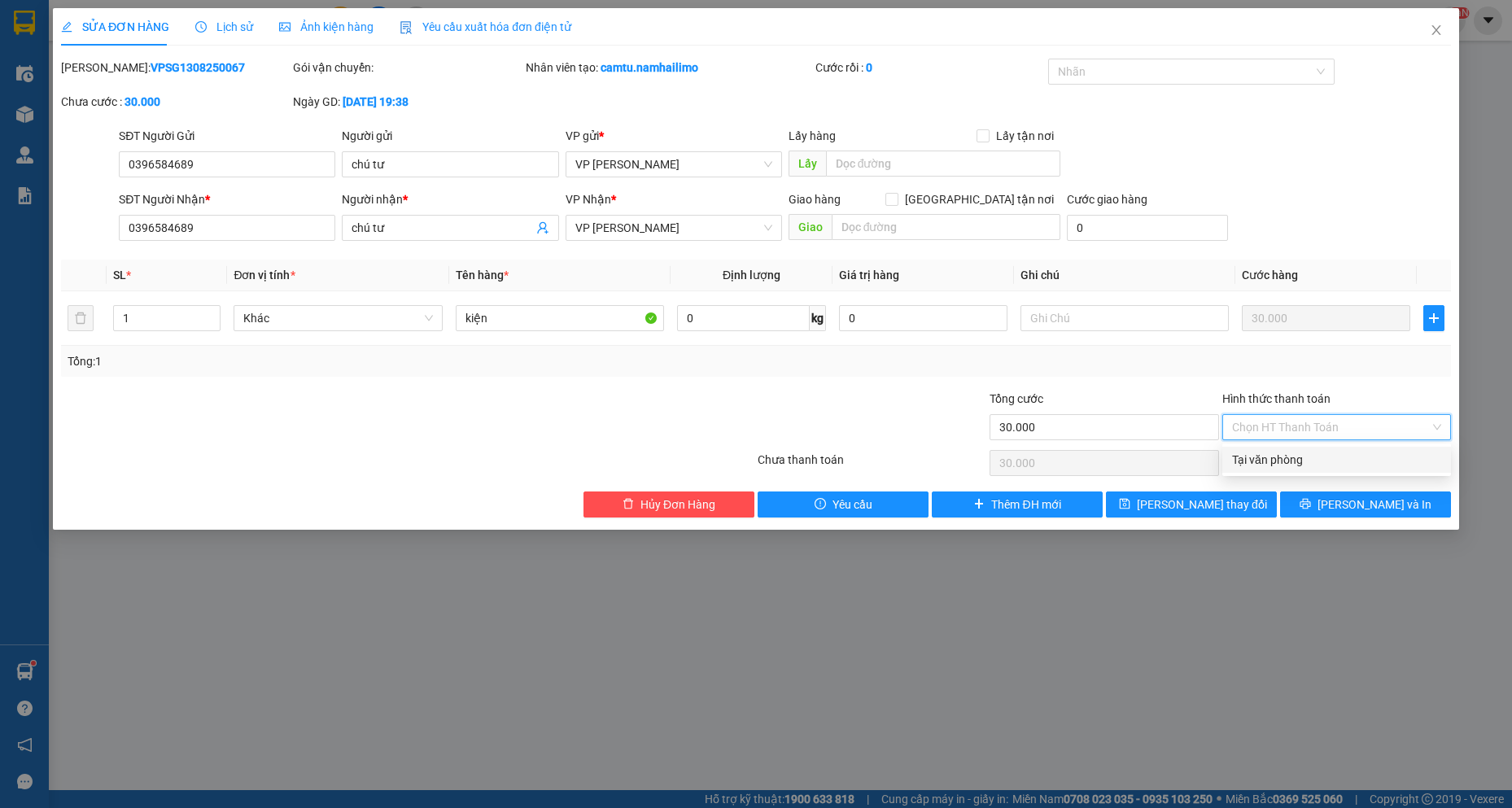
click at [1296, 466] on div "Tại văn phòng" at bounding box center [1336, 459] width 209 height 18
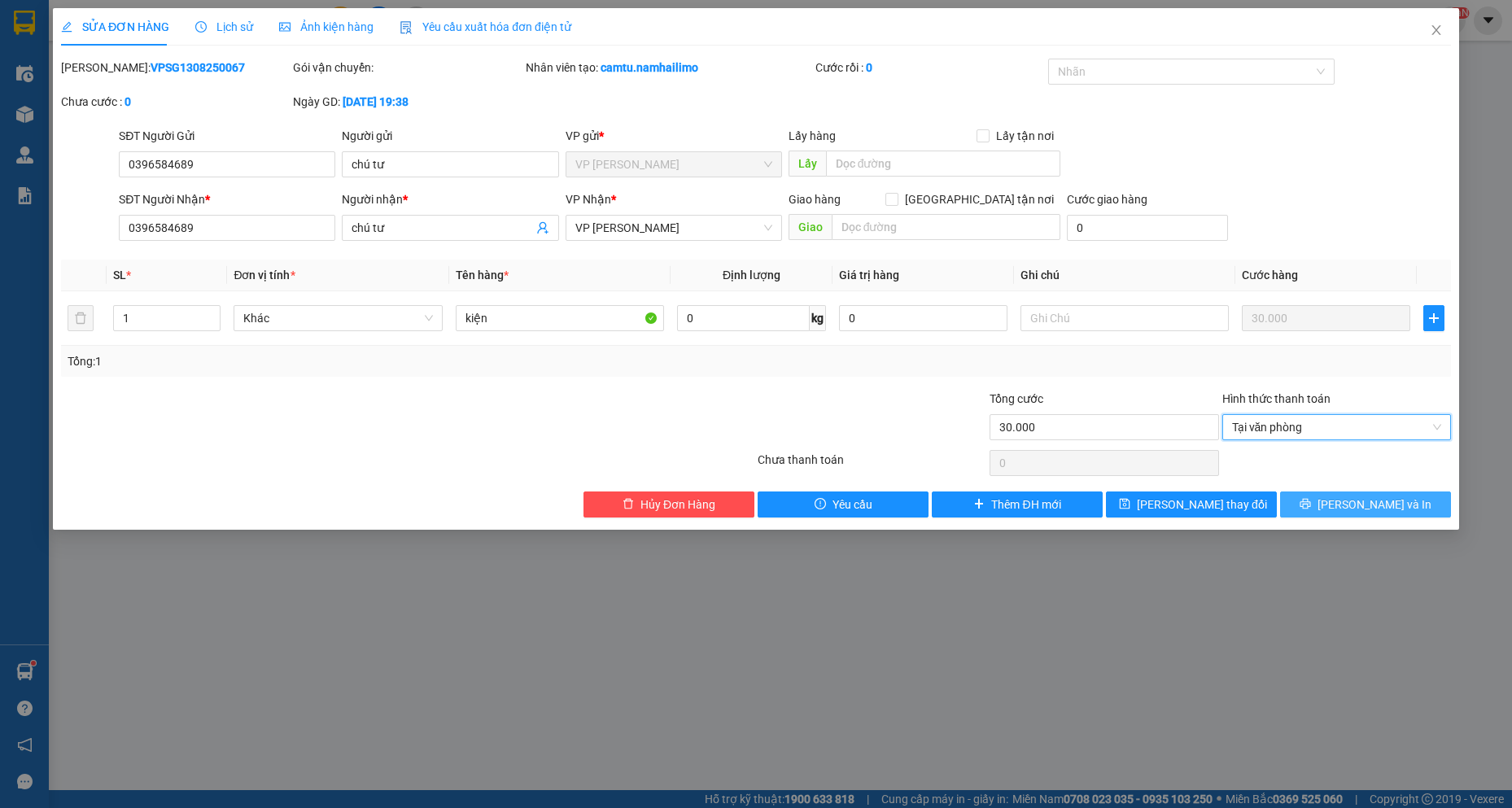
click at [1310, 510] on span "printer" at bounding box center [1305, 505] width 11 height 13
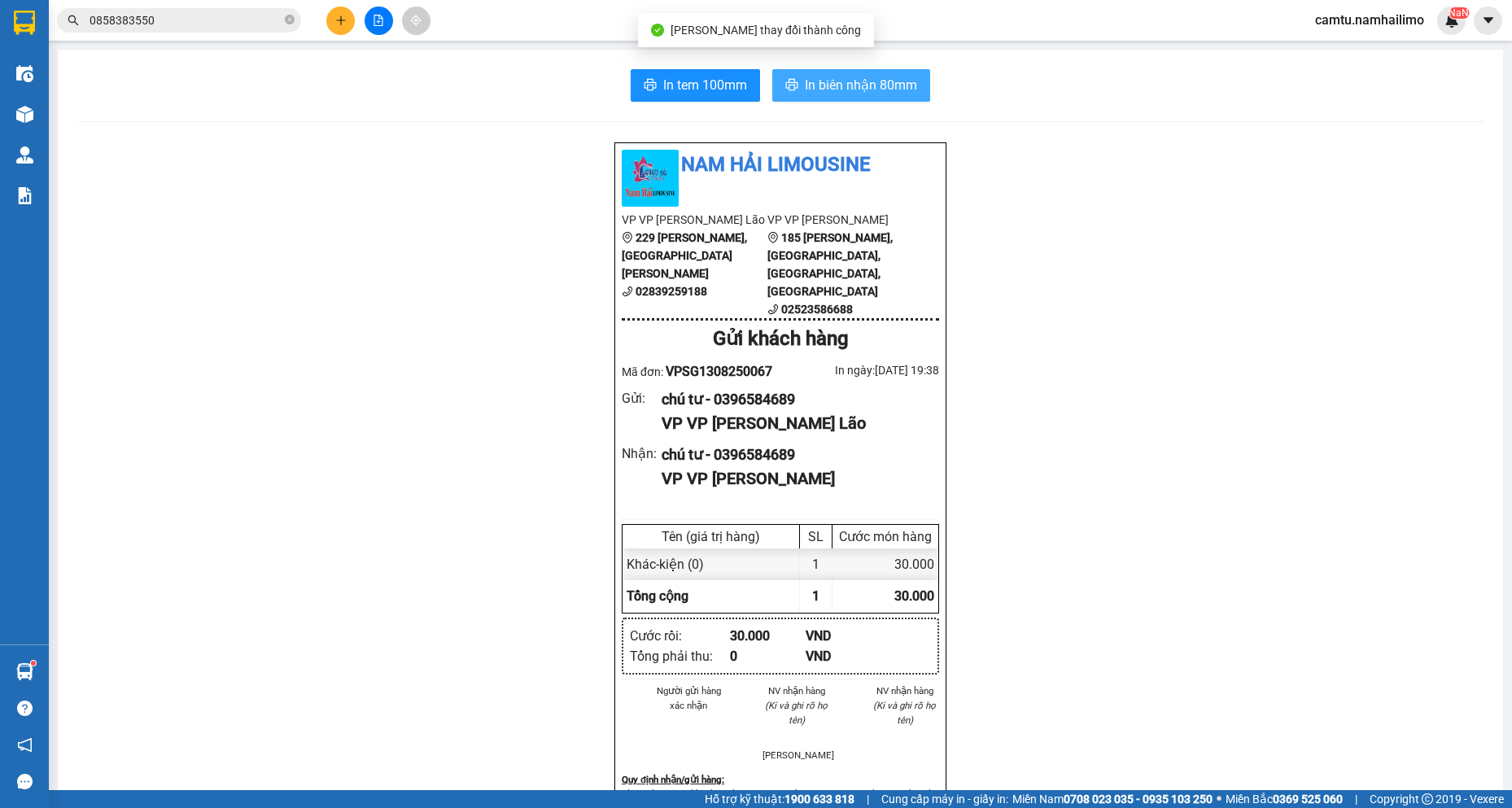
click at [851, 80] on span "In biên nhận 80mm" at bounding box center [861, 85] width 112 height 20
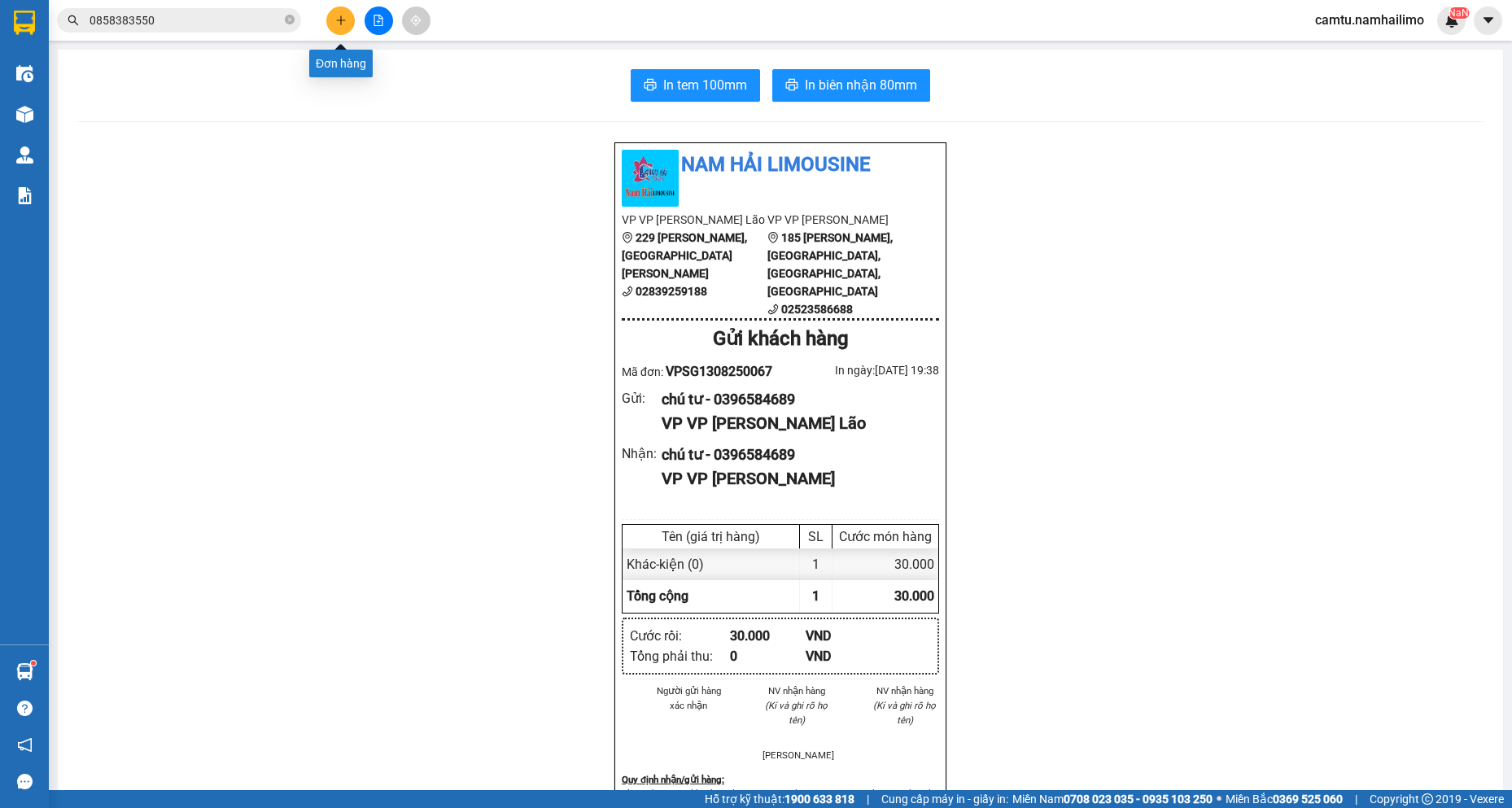
click at [346, 11] on button at bounding box center [340, 20] width 29 height 29
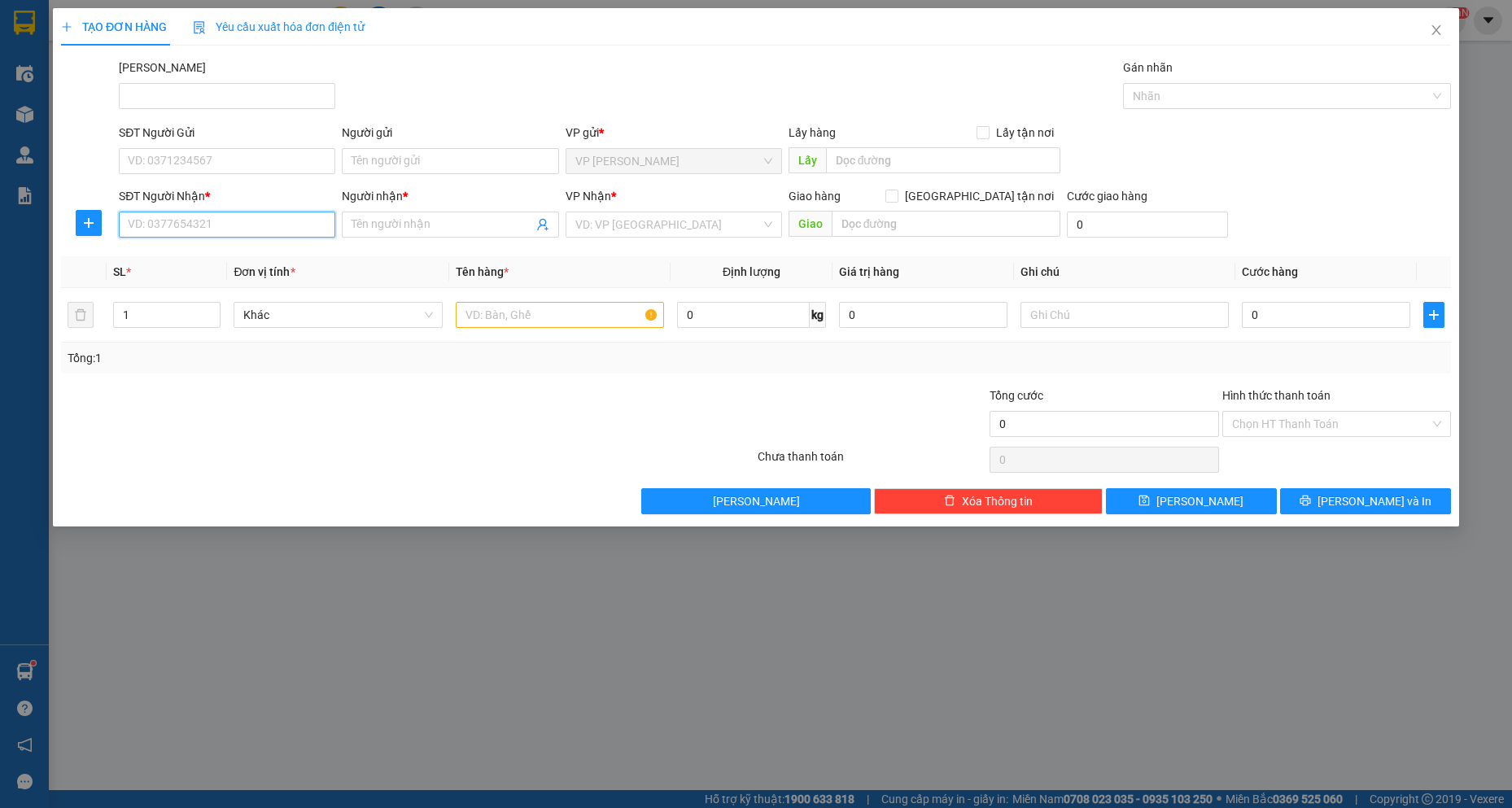
click at [204, 217] on input "SĐT Người Nhận *" at bounding box center [227, 225] width 216 height 26
type input "0935688481"
click at [242, 262] on div "0935688481 - bs ngọc" at bounding box center [227, 256] width 197 height 18
type input "bs ngọc"
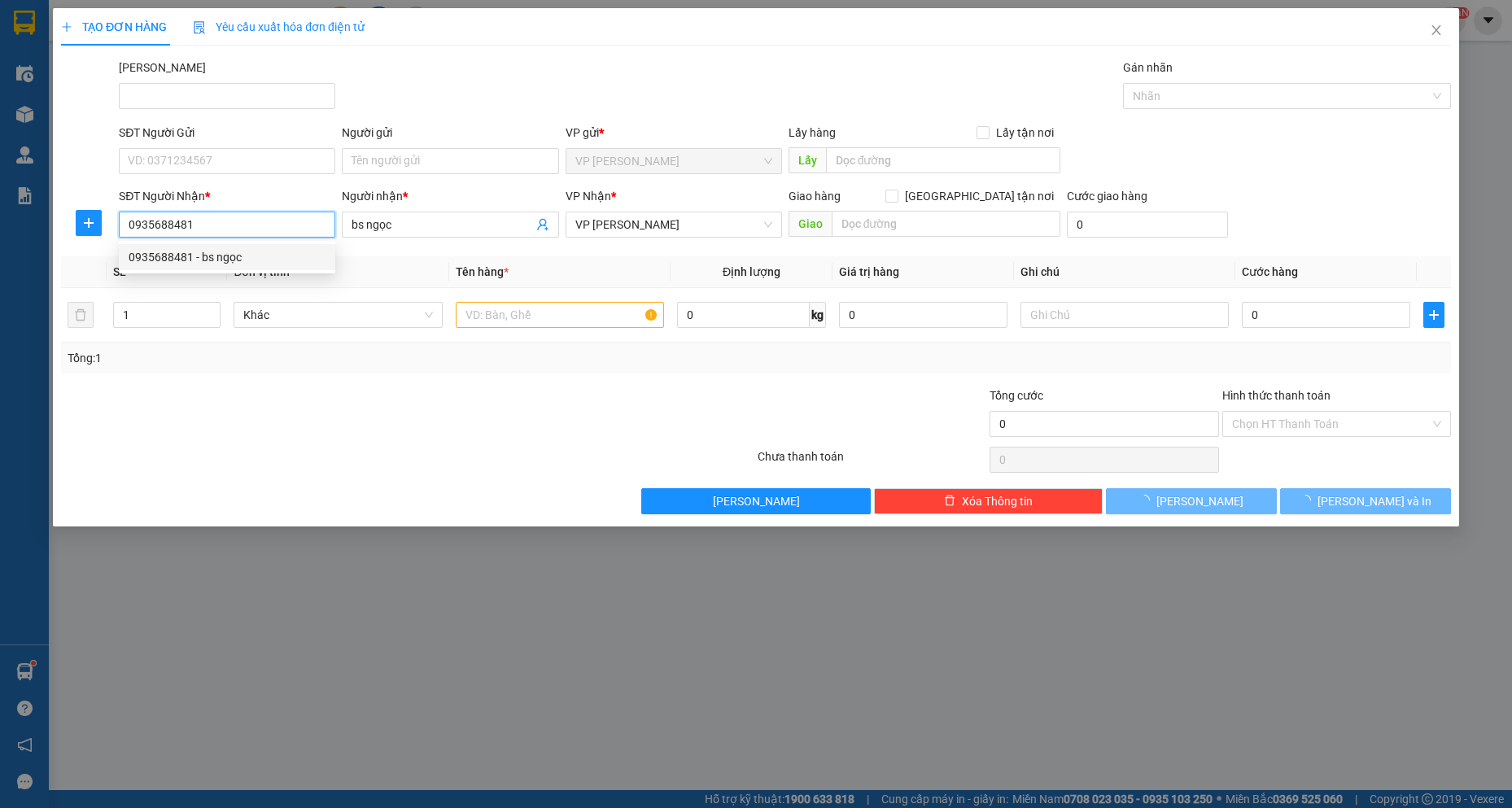
type input "20.000"
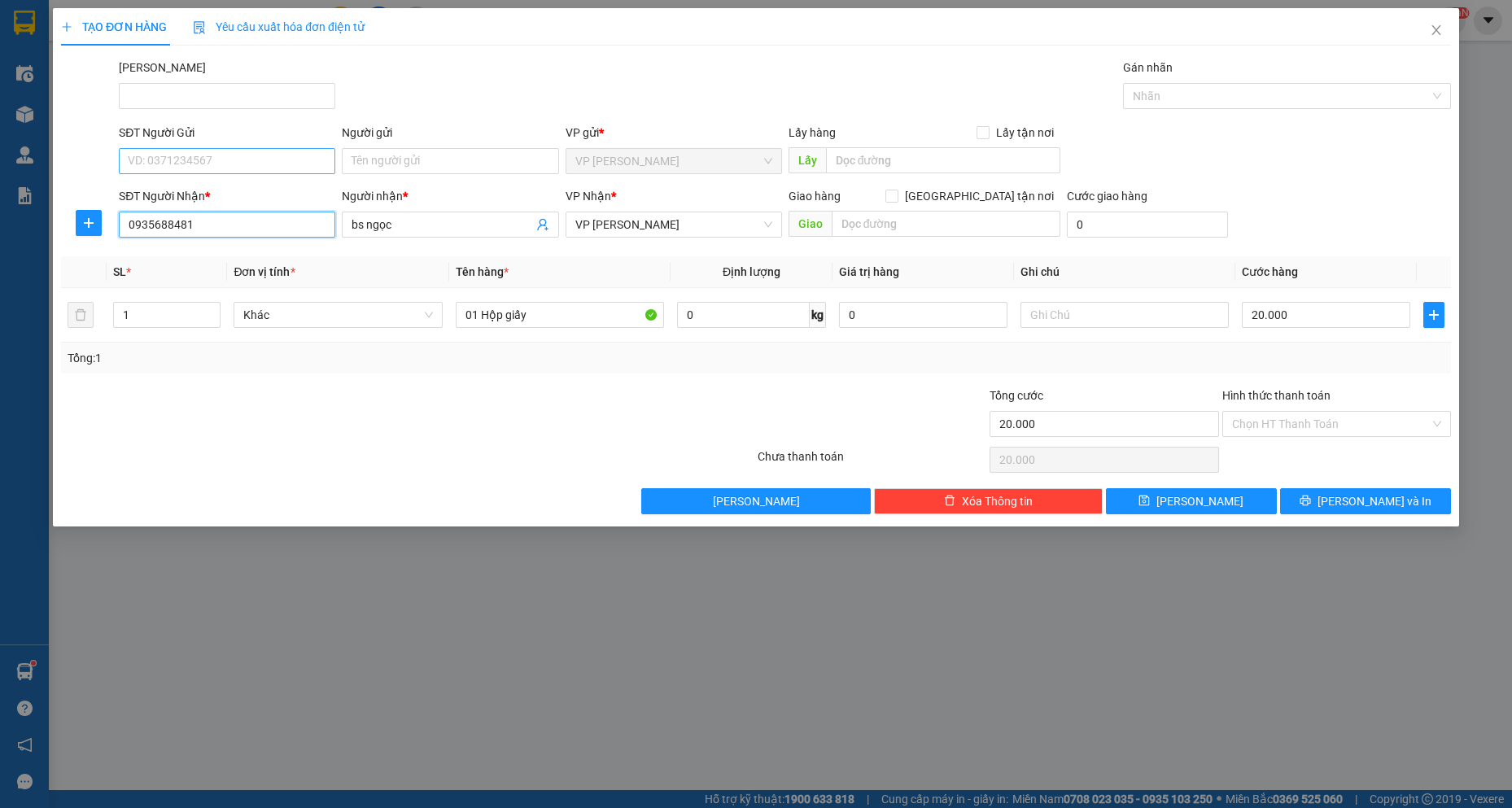
type input "0935688481"
click at [266, 152] on input "SĐT Người Gửi" at bounding box center [227, 161] width 216 height 26
click at [266, 185] on div "0936139855 - GP dental" at bounding box center [227, 193] width 197 height 18
type input "0936139855"
type input "GP dental"
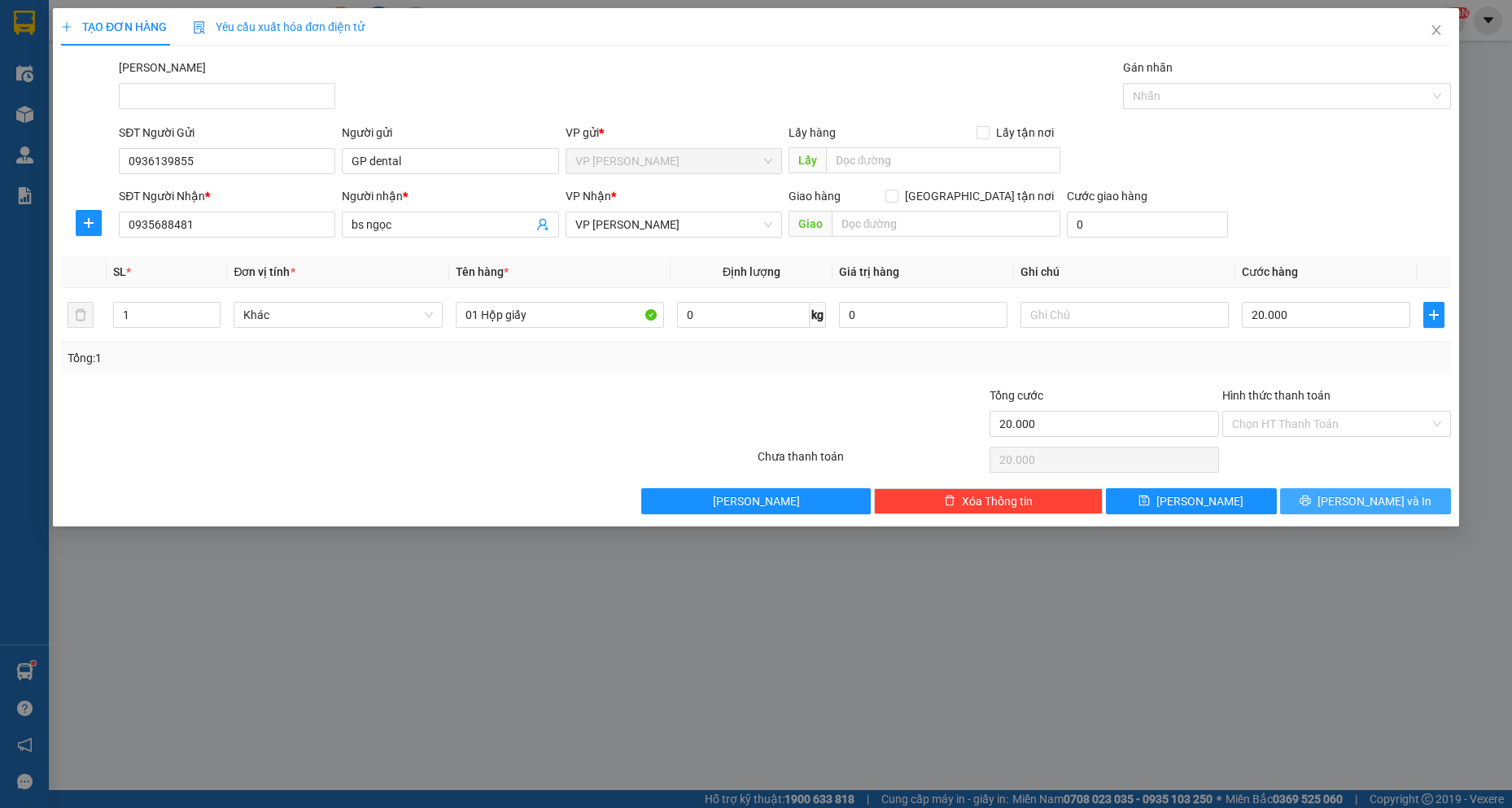
click at [1310, 501] on icon "printer" at bounding box center [1305, 500] width 11 height 11
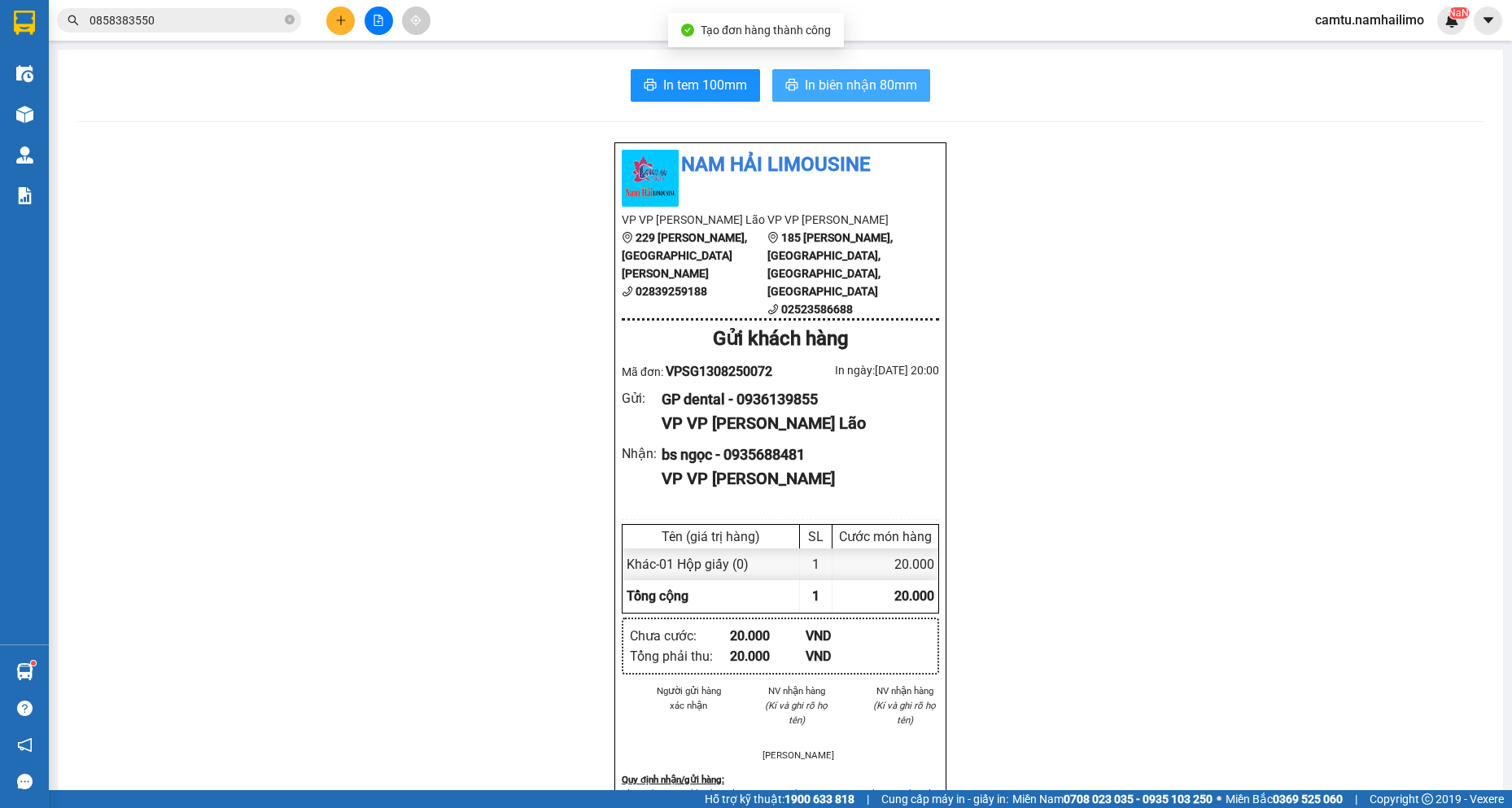
click at [854, 94] on span "In biên nhận 80mm" at bounding box center [861, 85] width 112 height 20
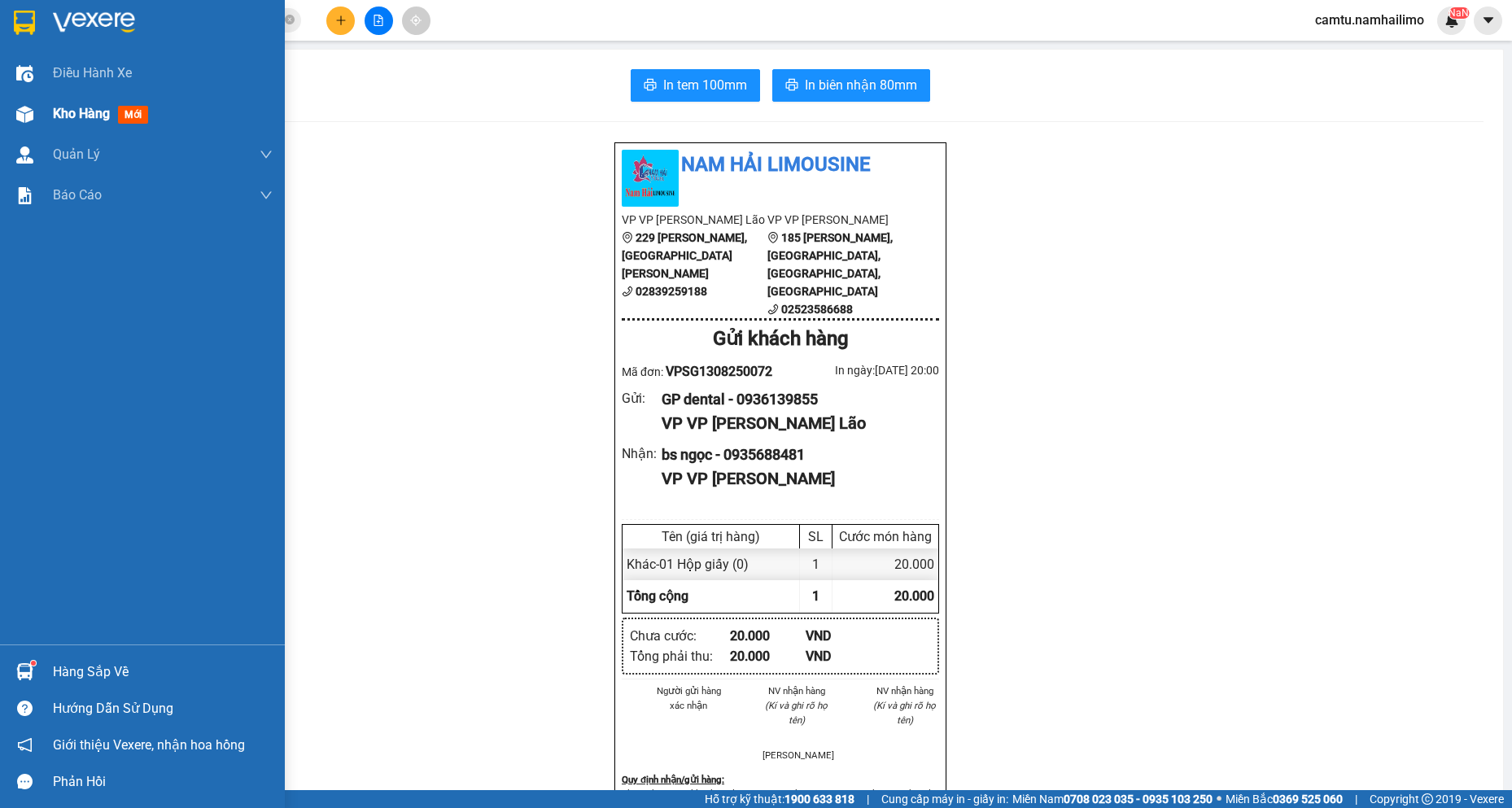
click at [31, 117] on img at bounding box center [25, 114] width 17 height 18
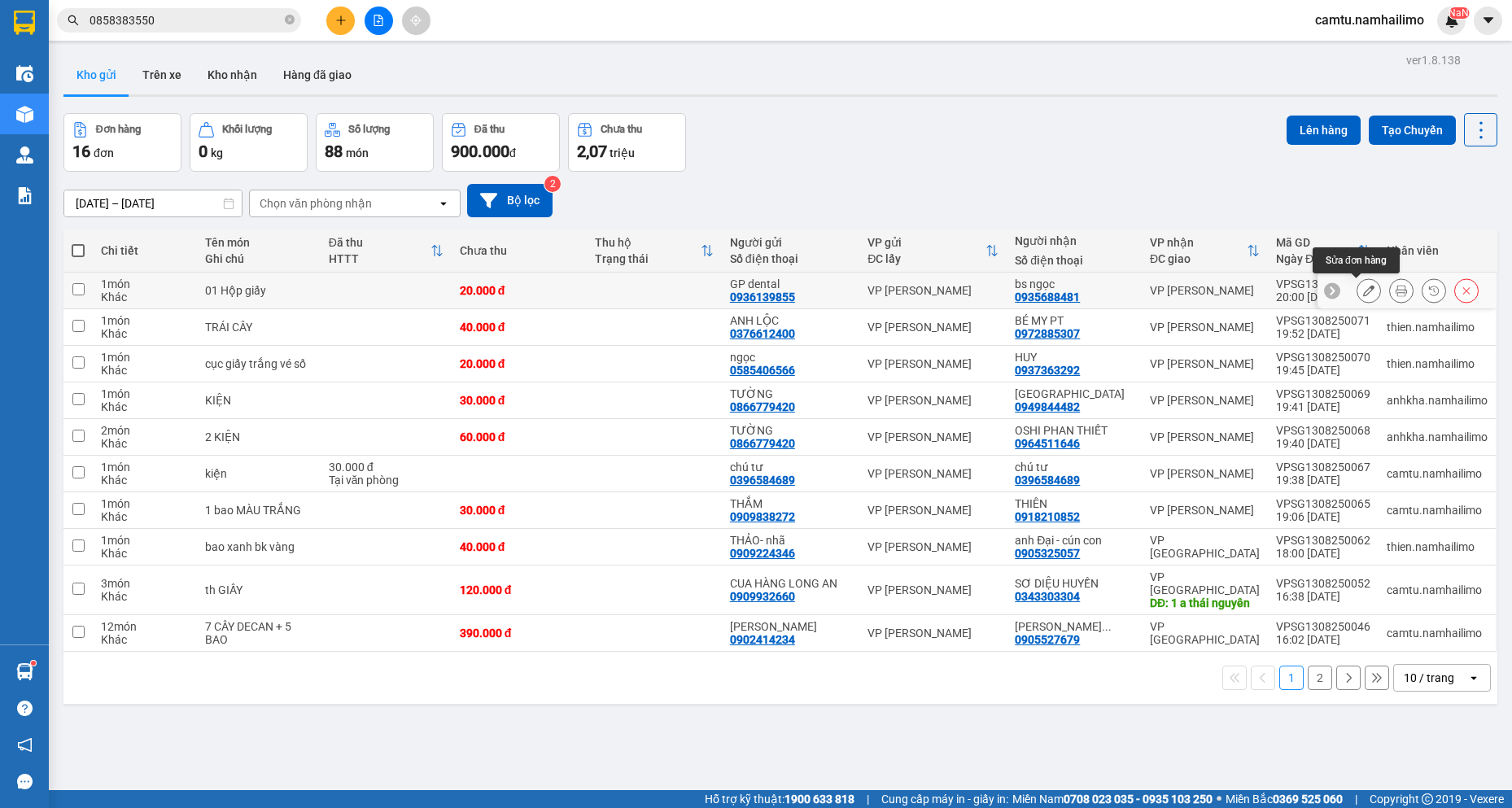
click at [1361, 284] on button at bounding box center [1368, 290] width 23 height 29
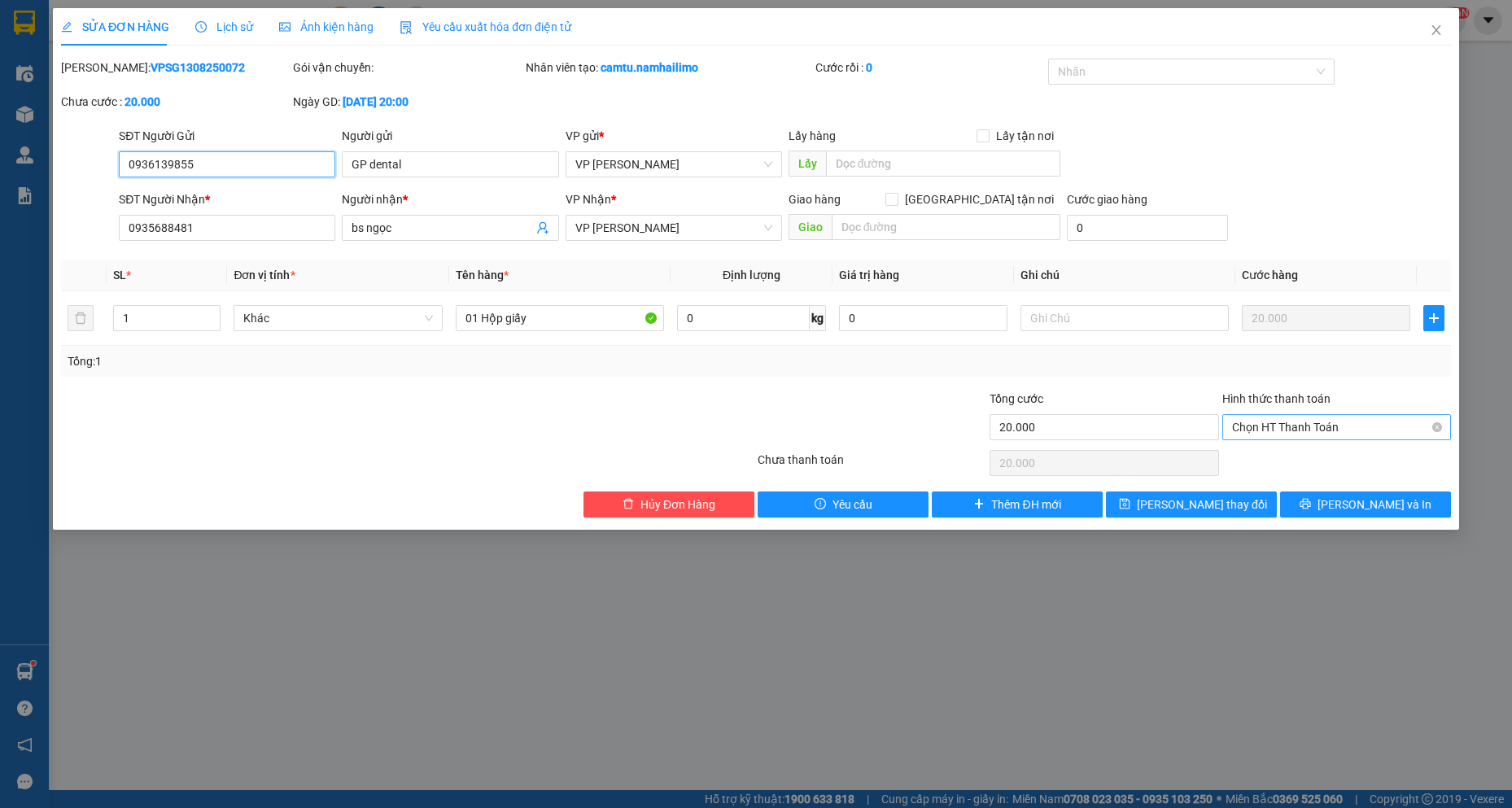
click at [1294, 427] on span "Chọn HT Thanh Toán" at bounding box center [1336, 427] width 209 height 25
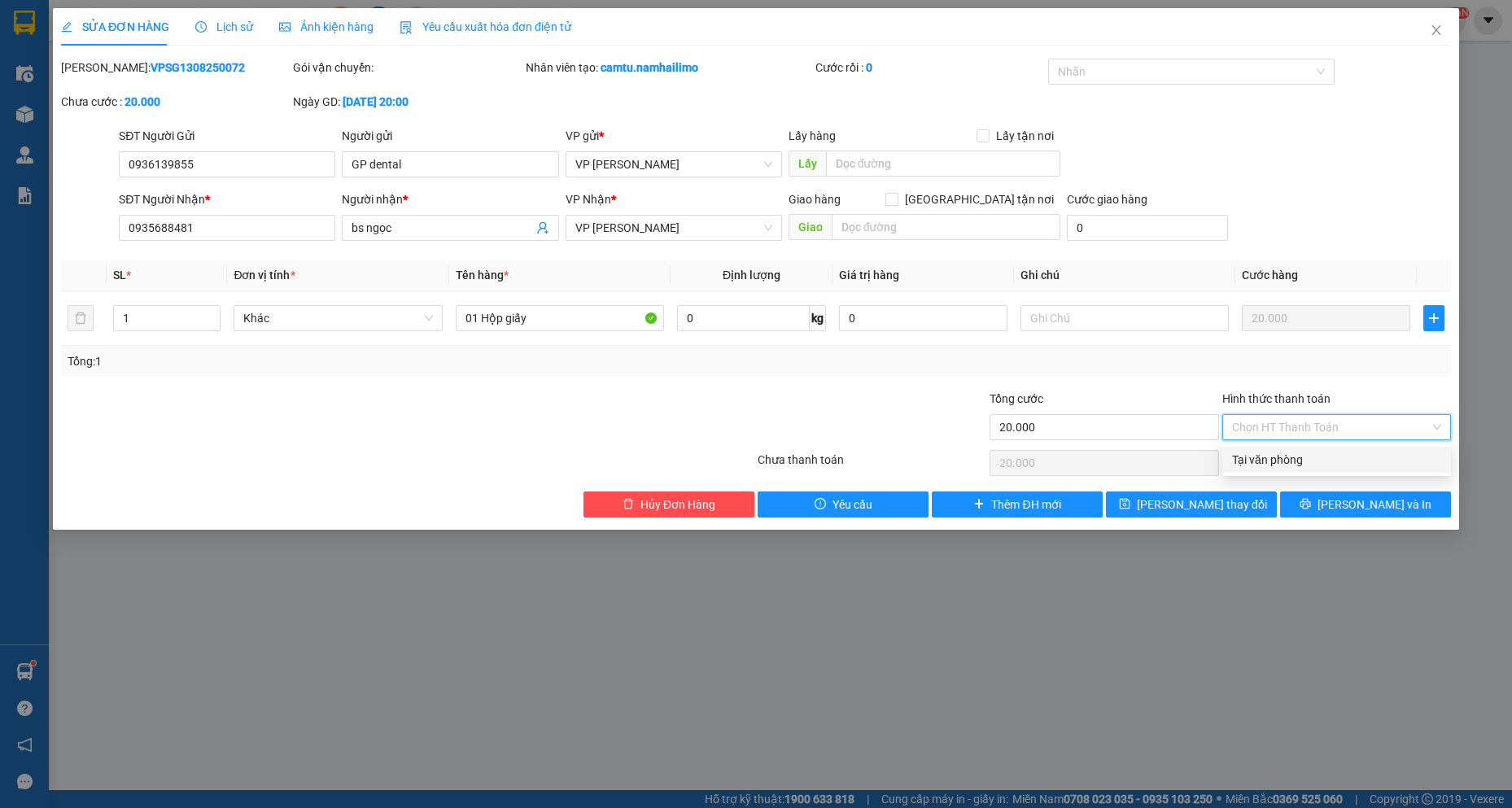
click at [1297, 469] on div "Tại văn phòng" at bounding box center [1336, 460] width 228 height 26
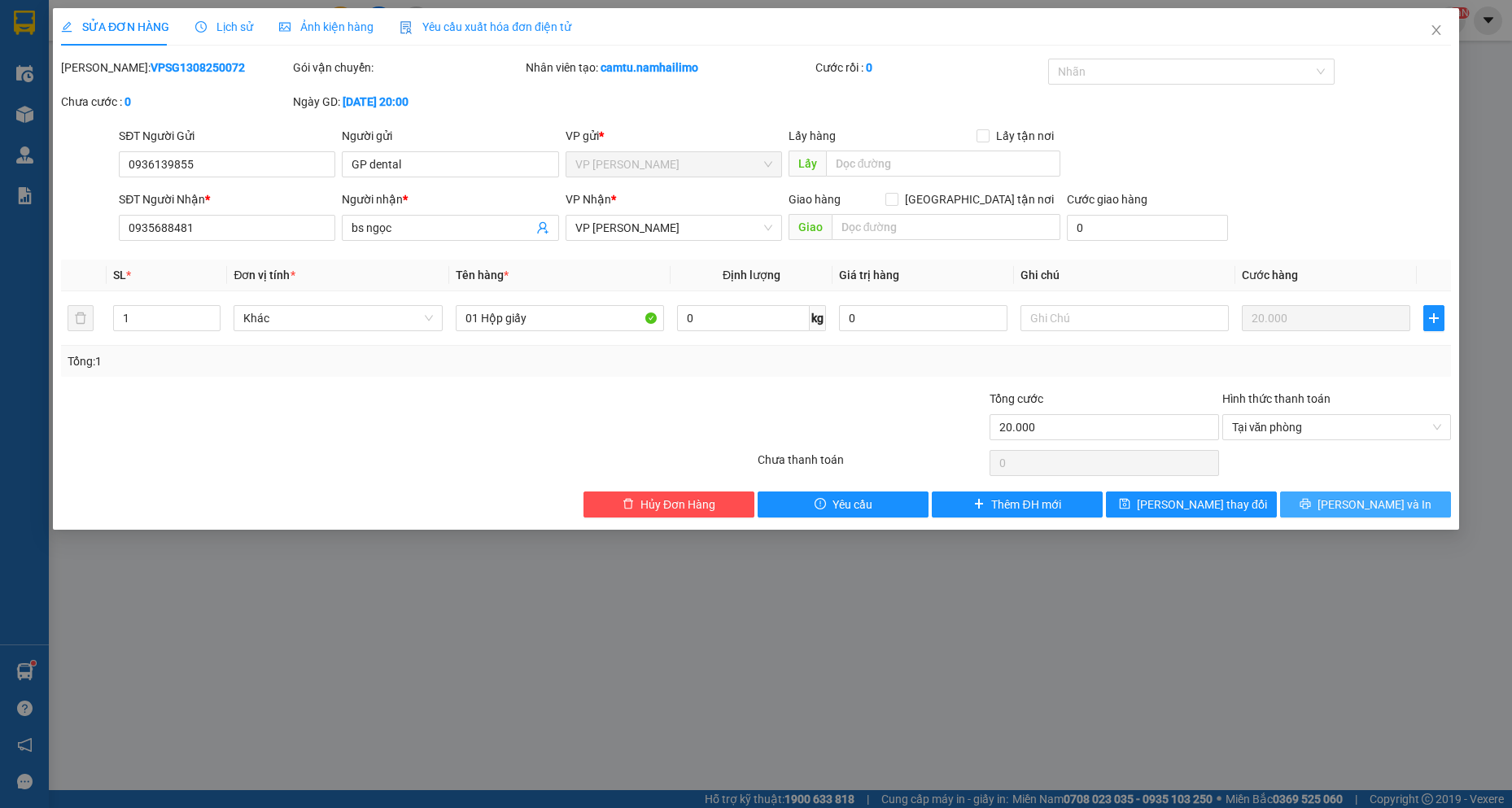
click at [1309, 499] on icon "printer" at bounding box center [1304, 504] width 10 height 10
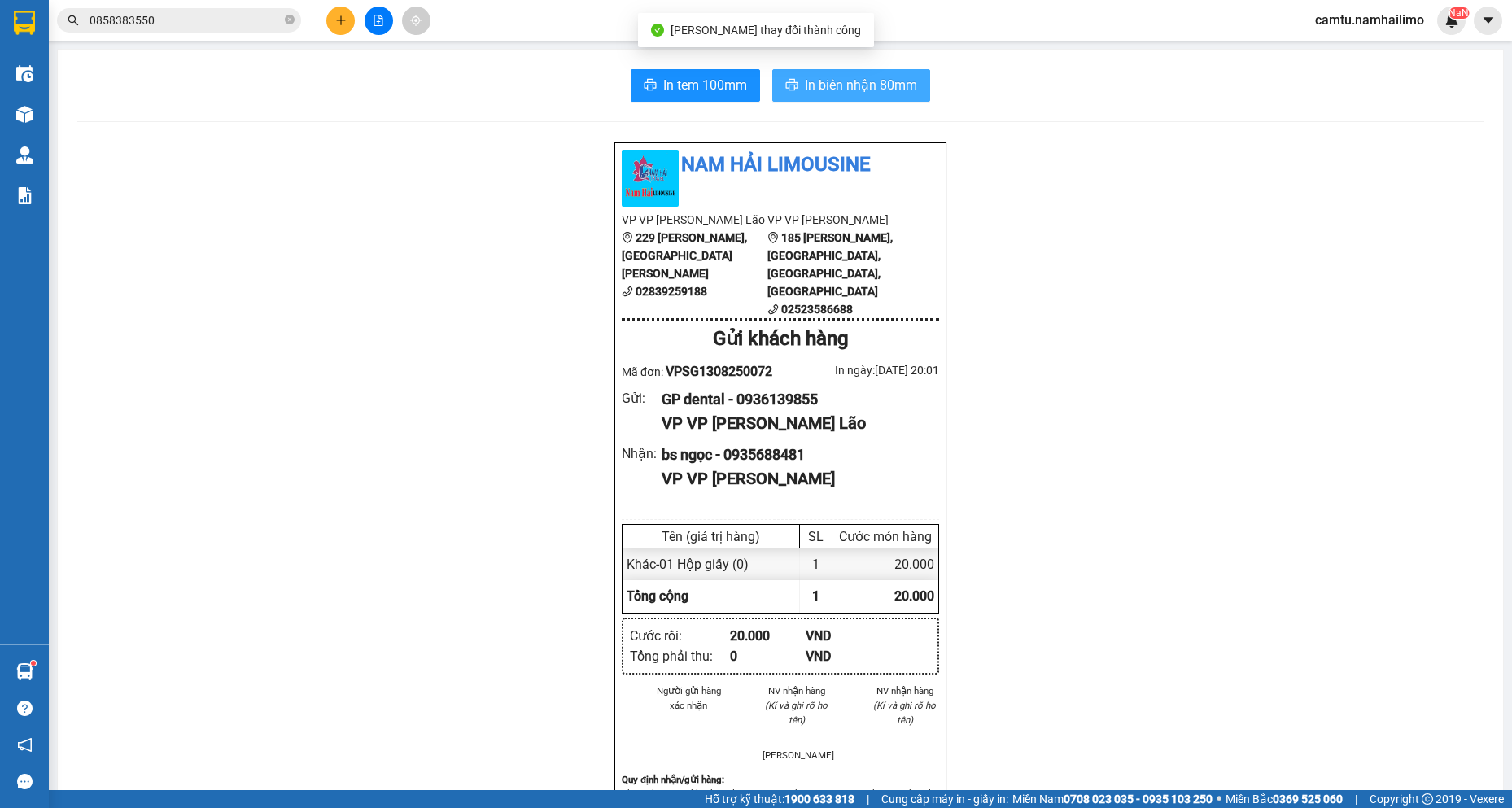
click at [856, 86] on span "In biên nhận 80mm" at bounding box center [861, 85] width 112 height 20
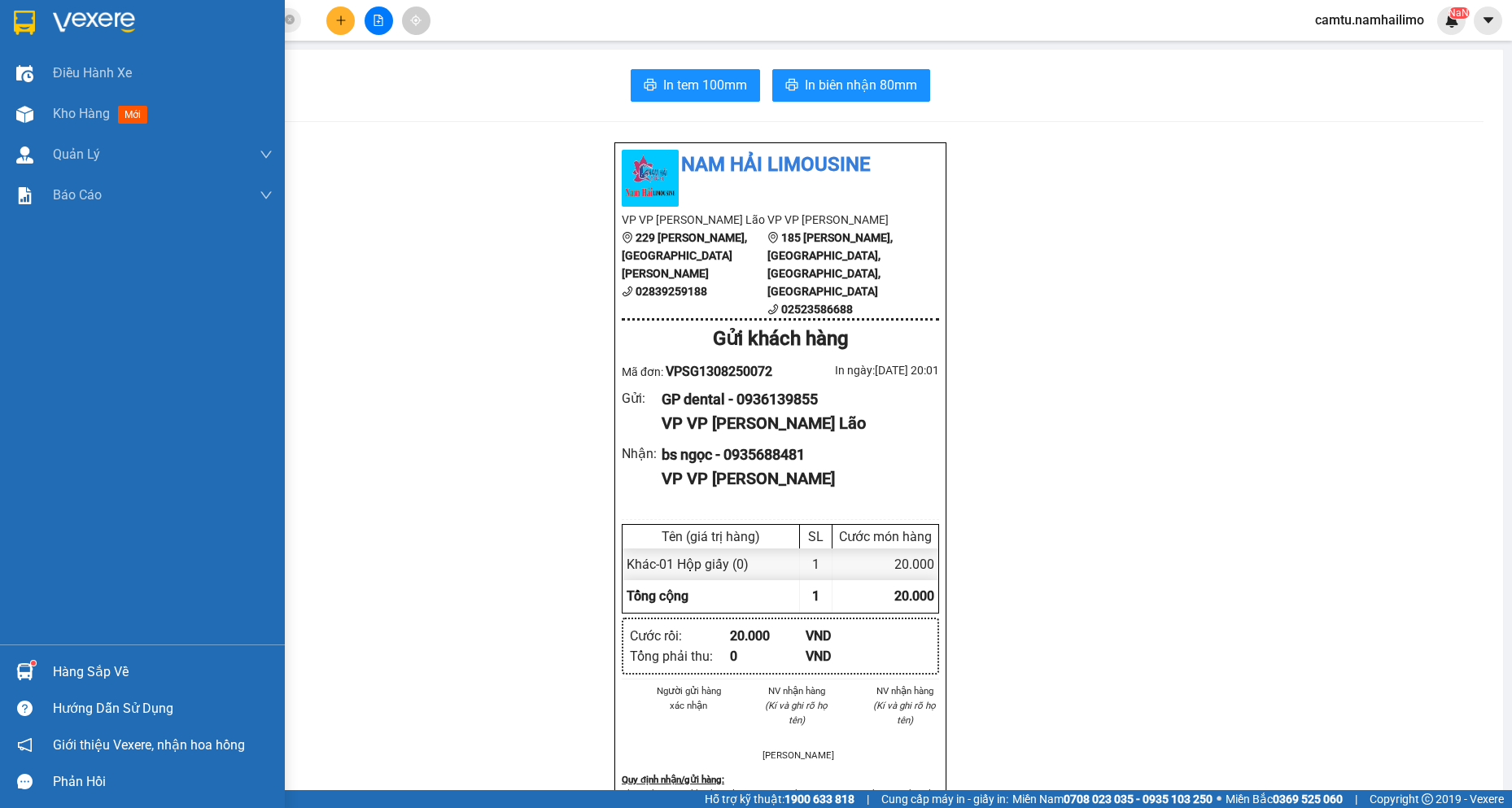
click at [43, 677] on div "Hàng sắp về" at bounding box center [142, 672] width 285 height 37
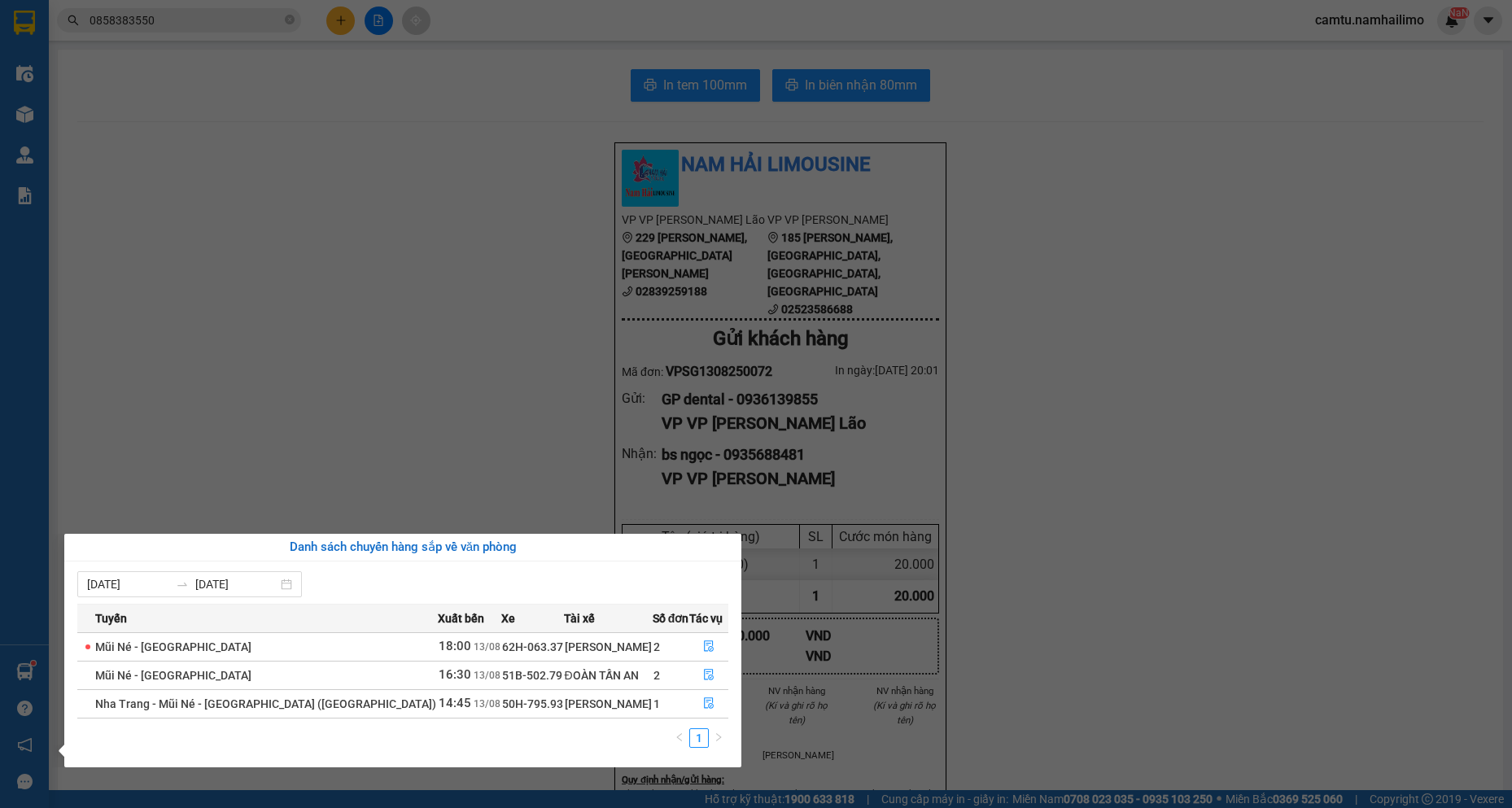
click at [147, 388] on section "Kết quả tìm kiếm ( 1 ) Bộ lọc Mã ĐH Trạng thái Món hàng Tổng cước Chưa cước Ngư…" at bounding box center [756, 404] width 1512 height 808
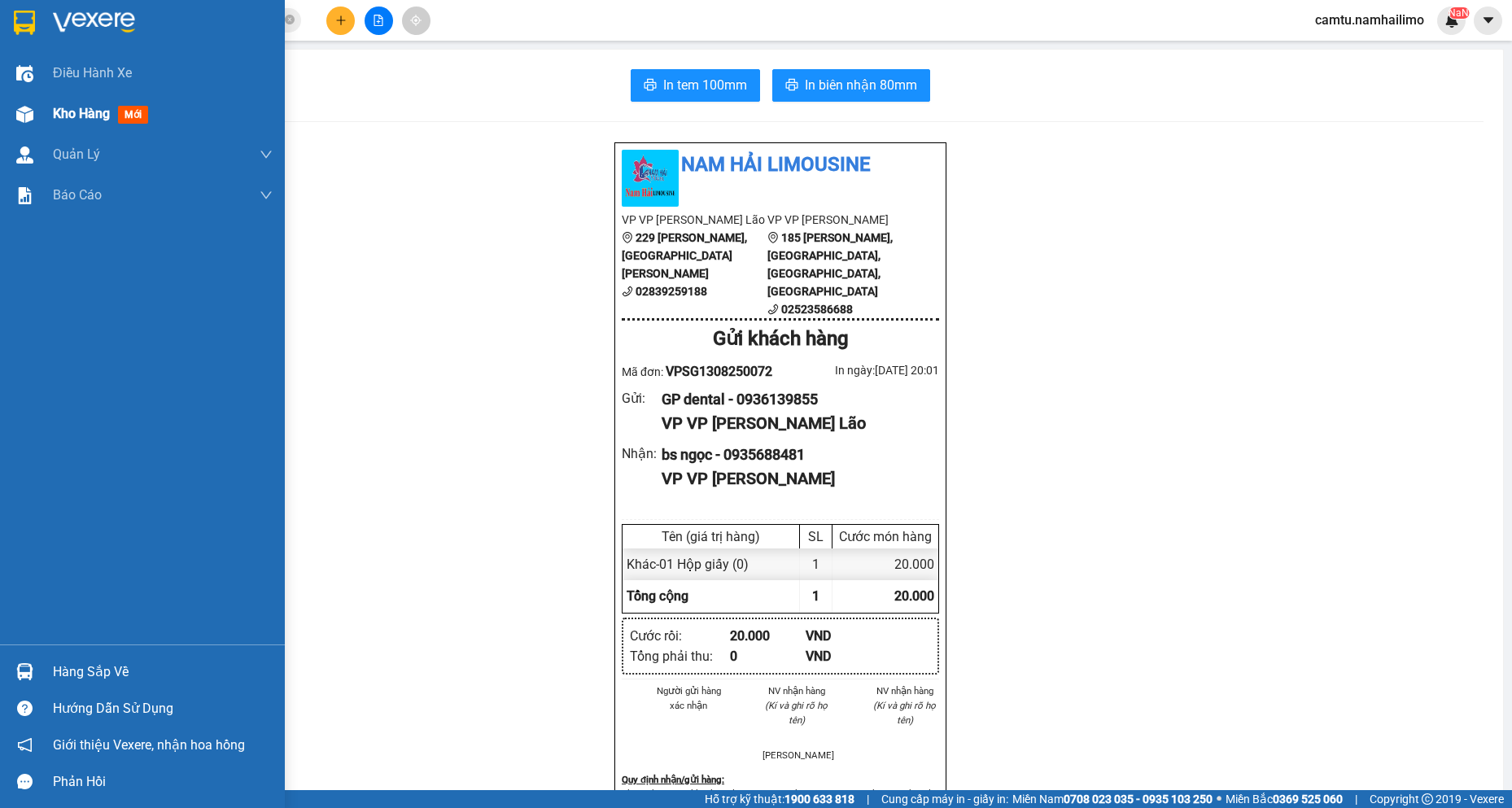
click at [66, 114] on span "Kho hàng" at bounding box center [81, 113] width 57 height 16
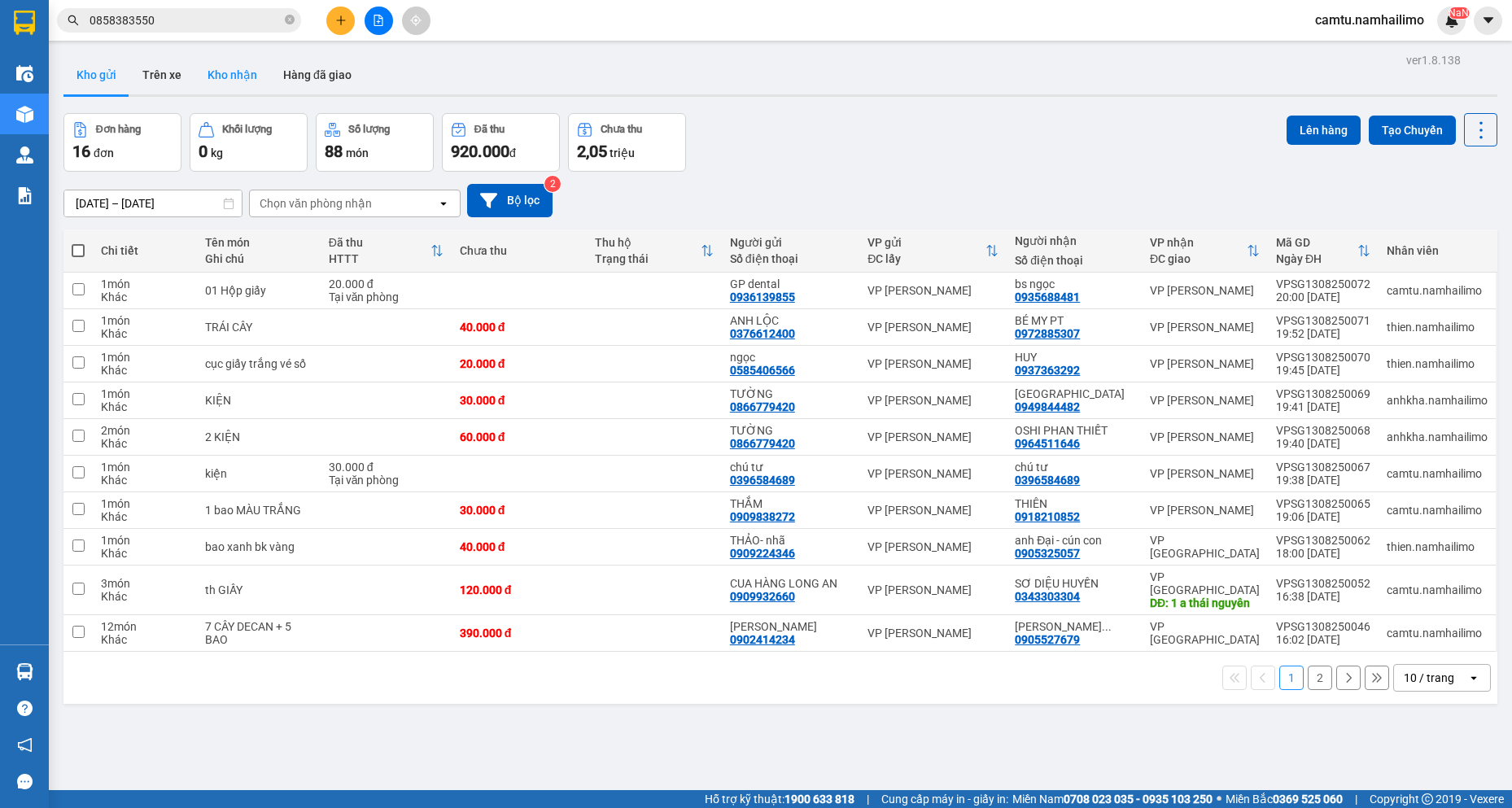
click at [241, 69] on button "Kho nhận" at bounding box center [232, 75] width 76 height 39
